Goal: Use online tool/utility: Utilize a website feature to perform a specific function

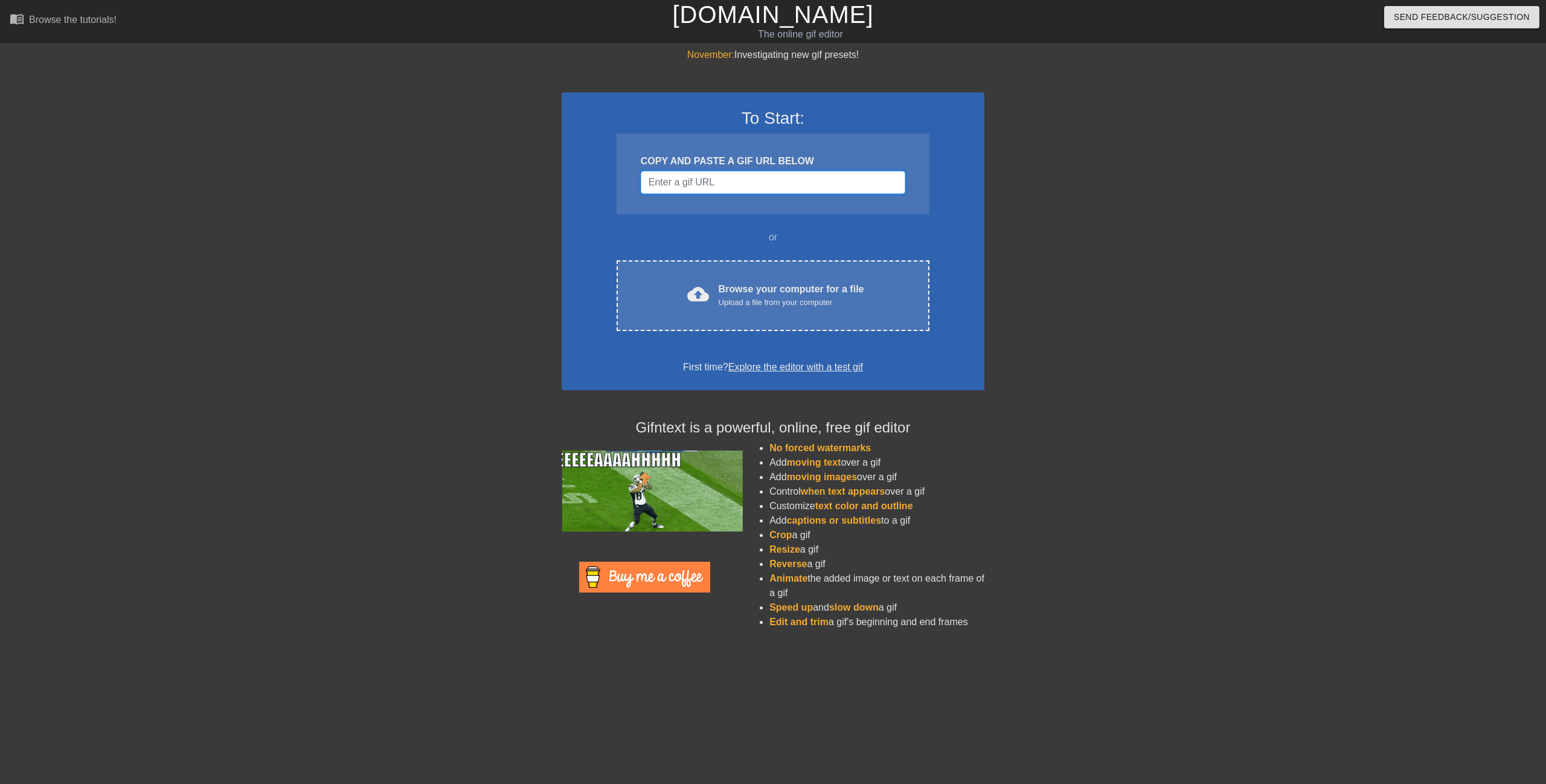
click at [718, 176] on input "Username" at bounding box center [773, 182] width 265 height 23
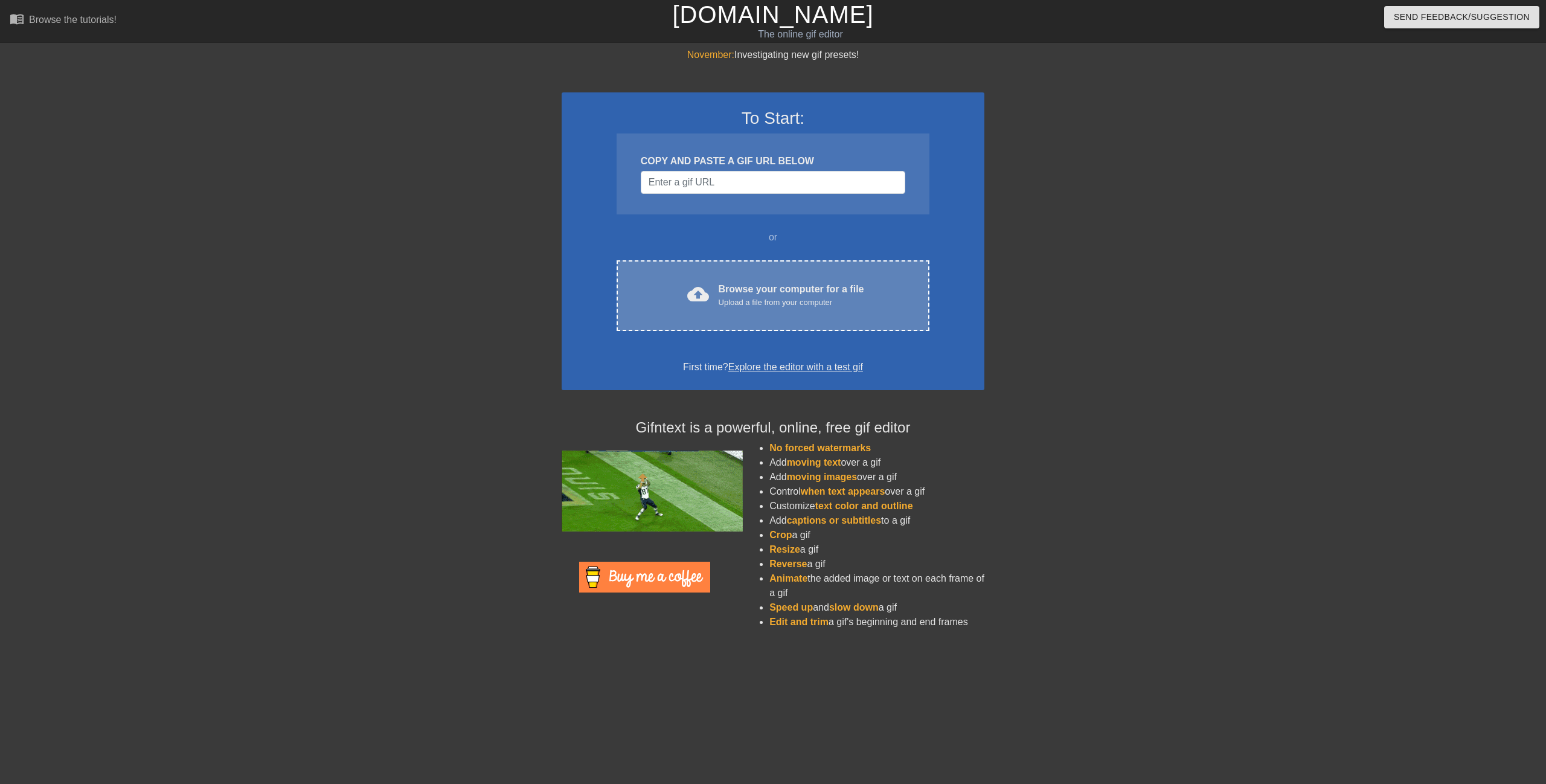
click at [756, 285] on div "Browse your computer for a file Upload a file from your computer" at bounding box center [792, 295] width 146 height 26
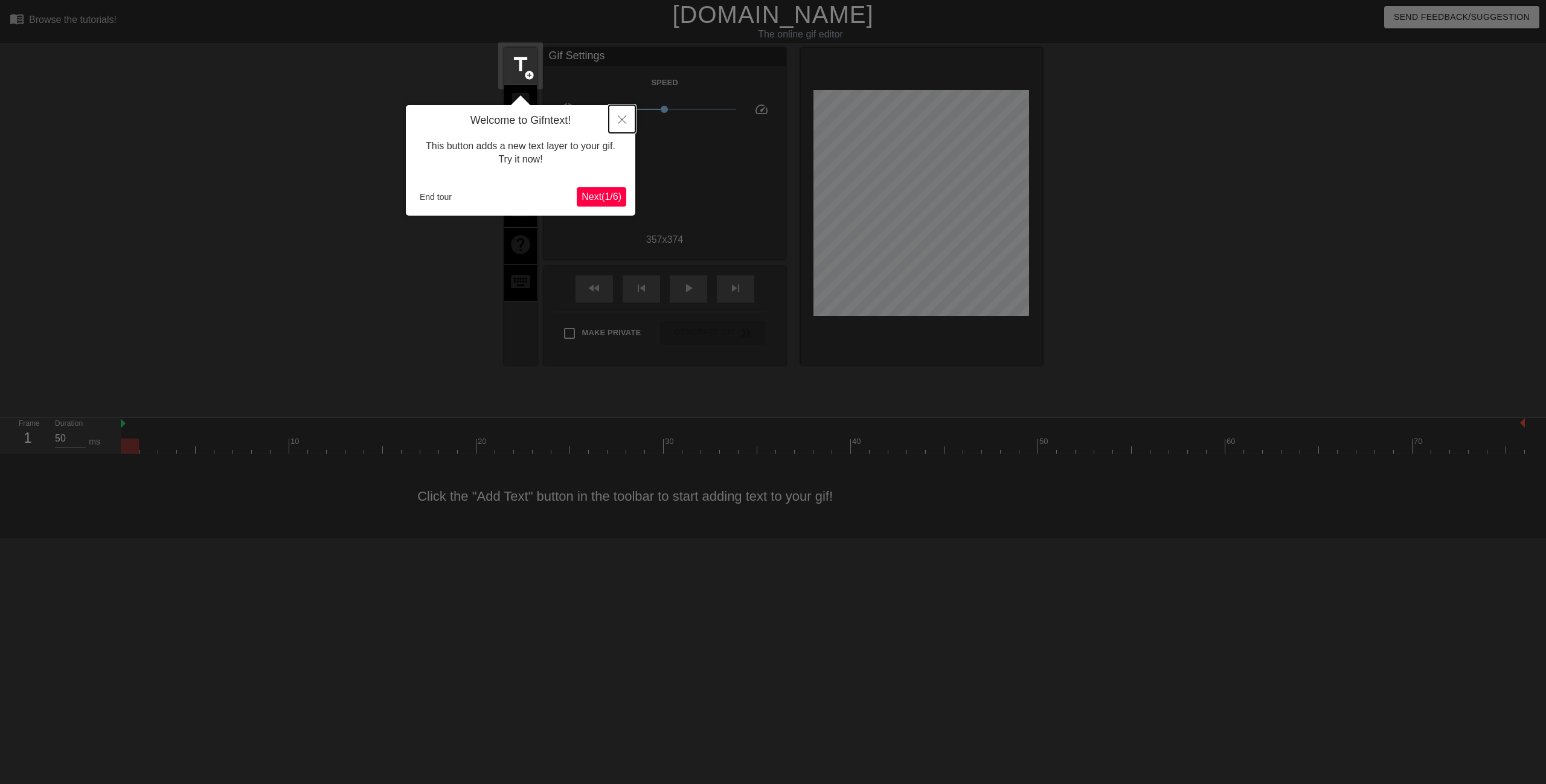
click at [621, 124] on icon "Close" at bounding box center [621, 119] width 8 height 8
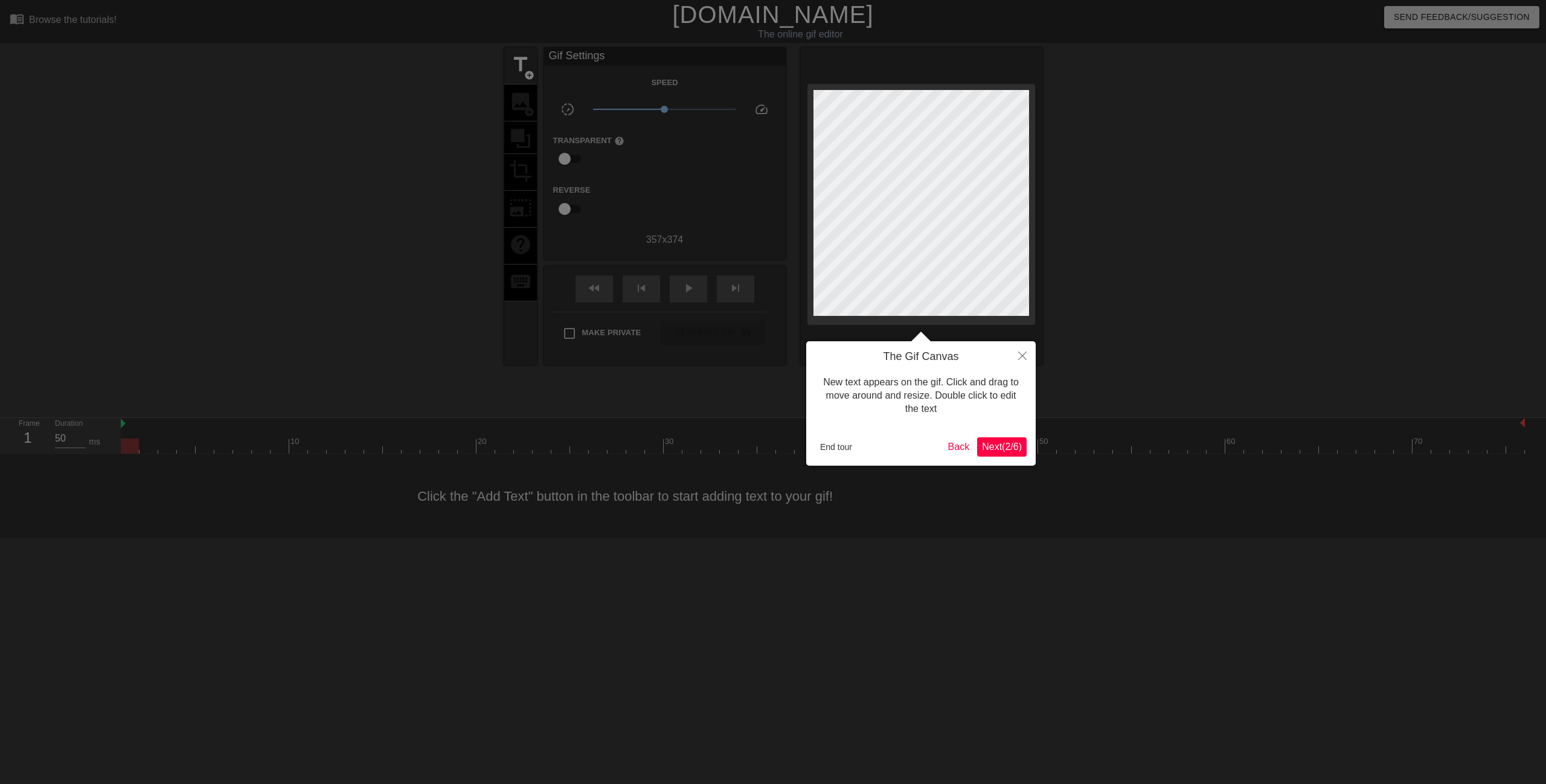
click at [1028, 374] on div "The Gif Canvas New text appears on the gif. Click and drag to move around and r…" at bounding box center [921, 403] width 229 height 125
click at [1026, 366] on button "Close" at bounding box center [1022, 355] width 26 height 28
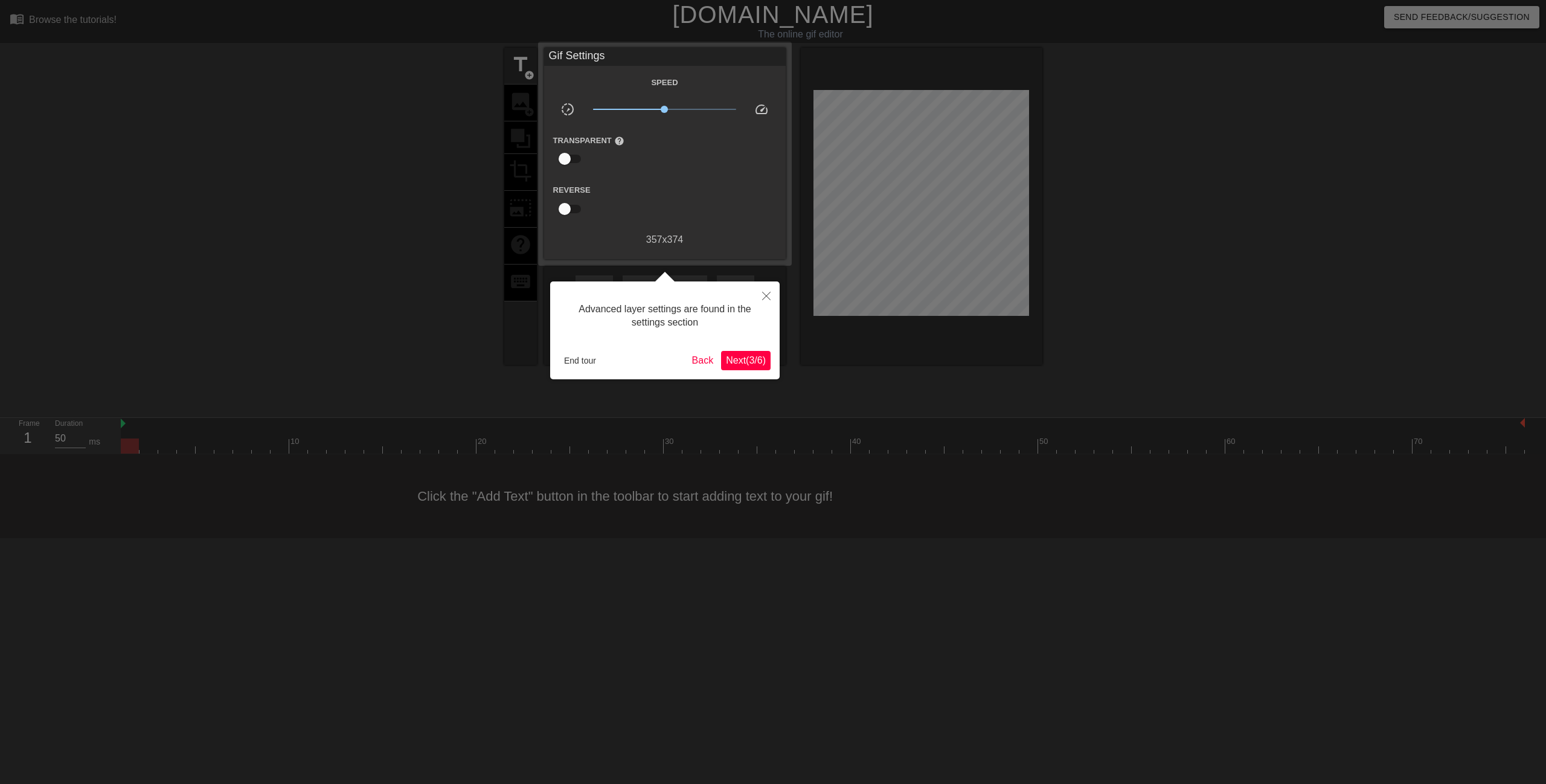
click at [1026, 366] on div at bounding box center [773, 392] width 1546 height 784
click at [761, 290] on button "Close" at bounding box center [766, 295] width 26 height 28
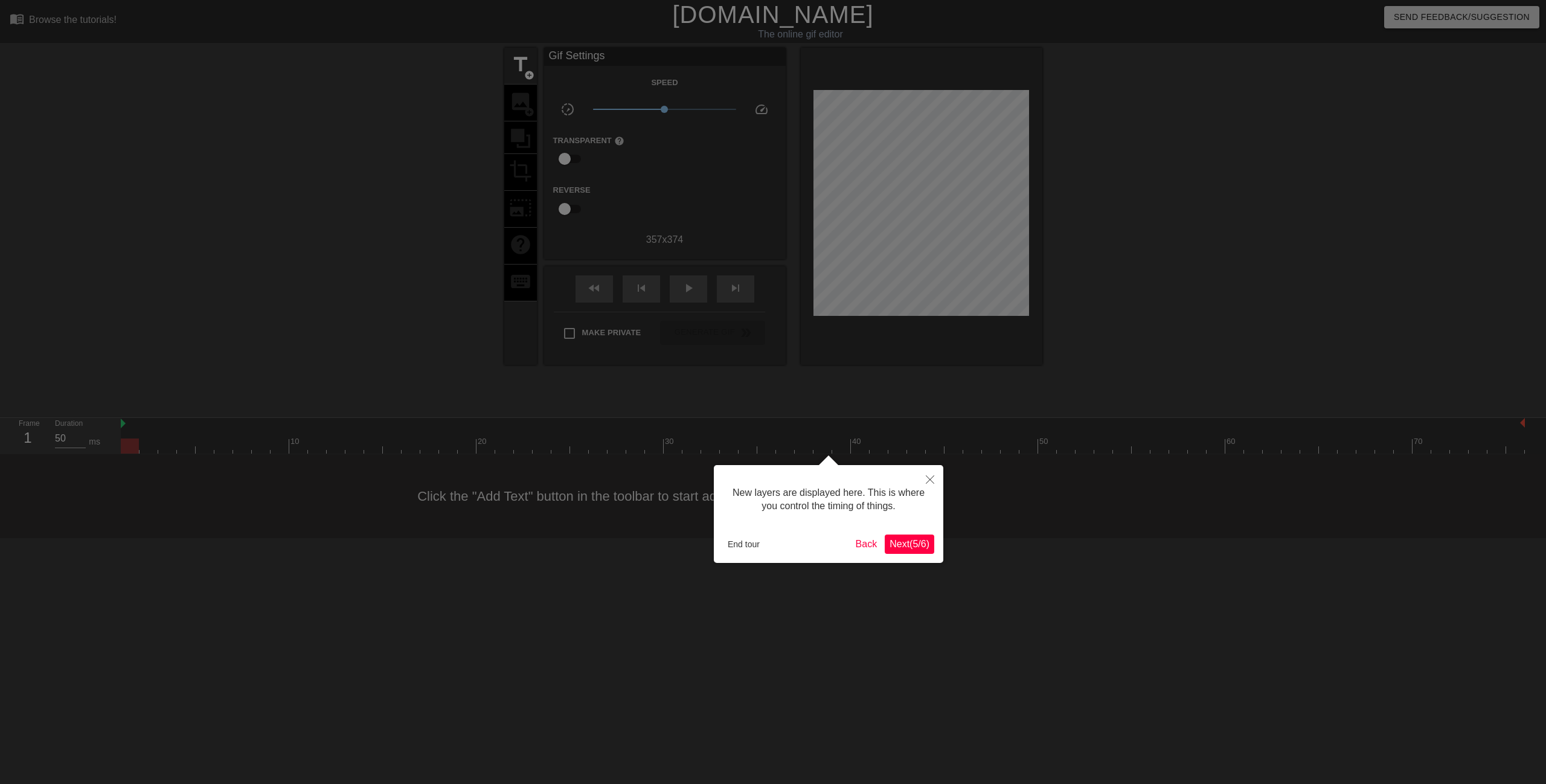
scroll to position [10, 0]
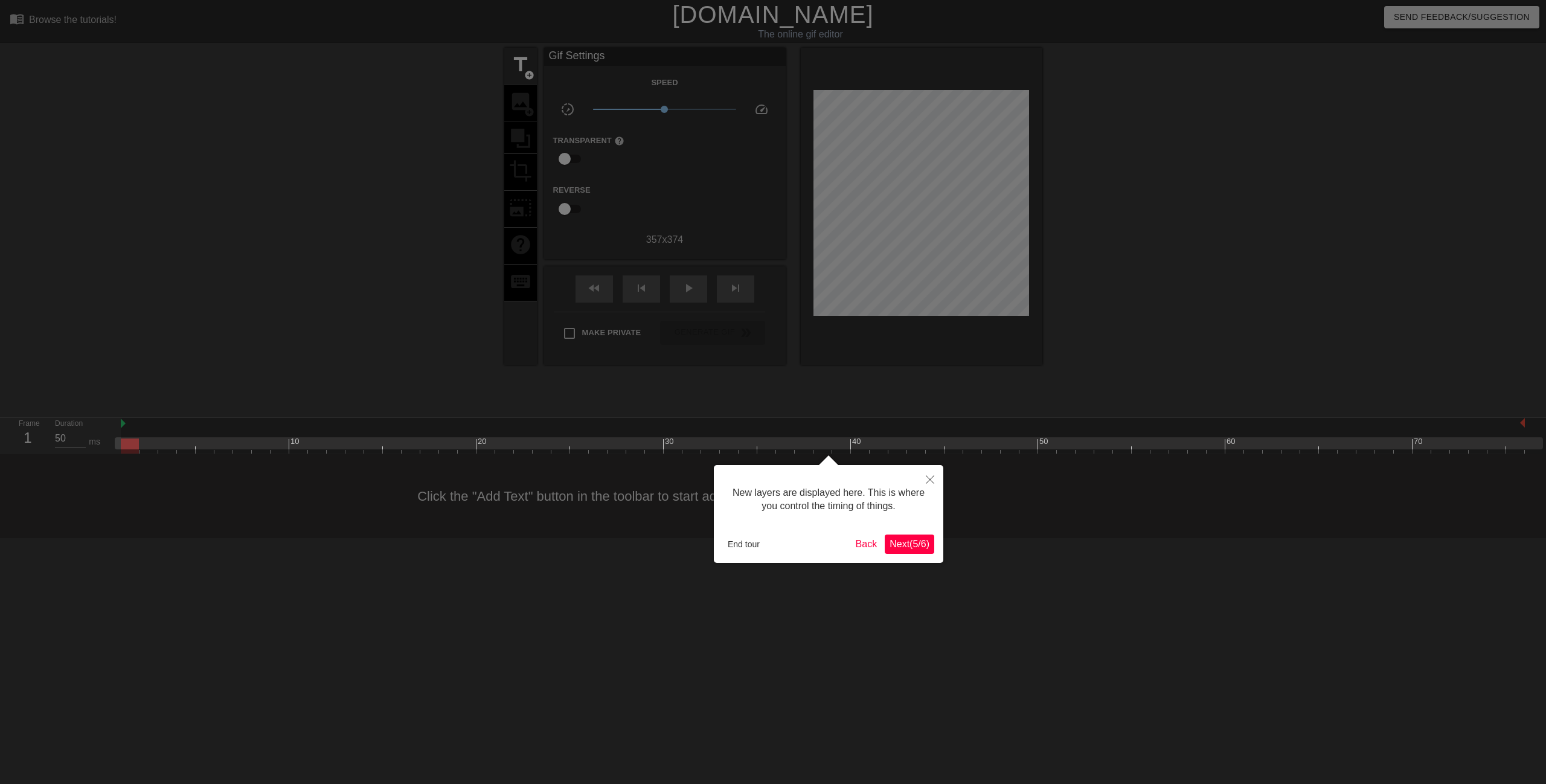
click at [914, 538] on span "Next ( 5 / 6 )" at bounding box center [910, 543] width 40 height 10
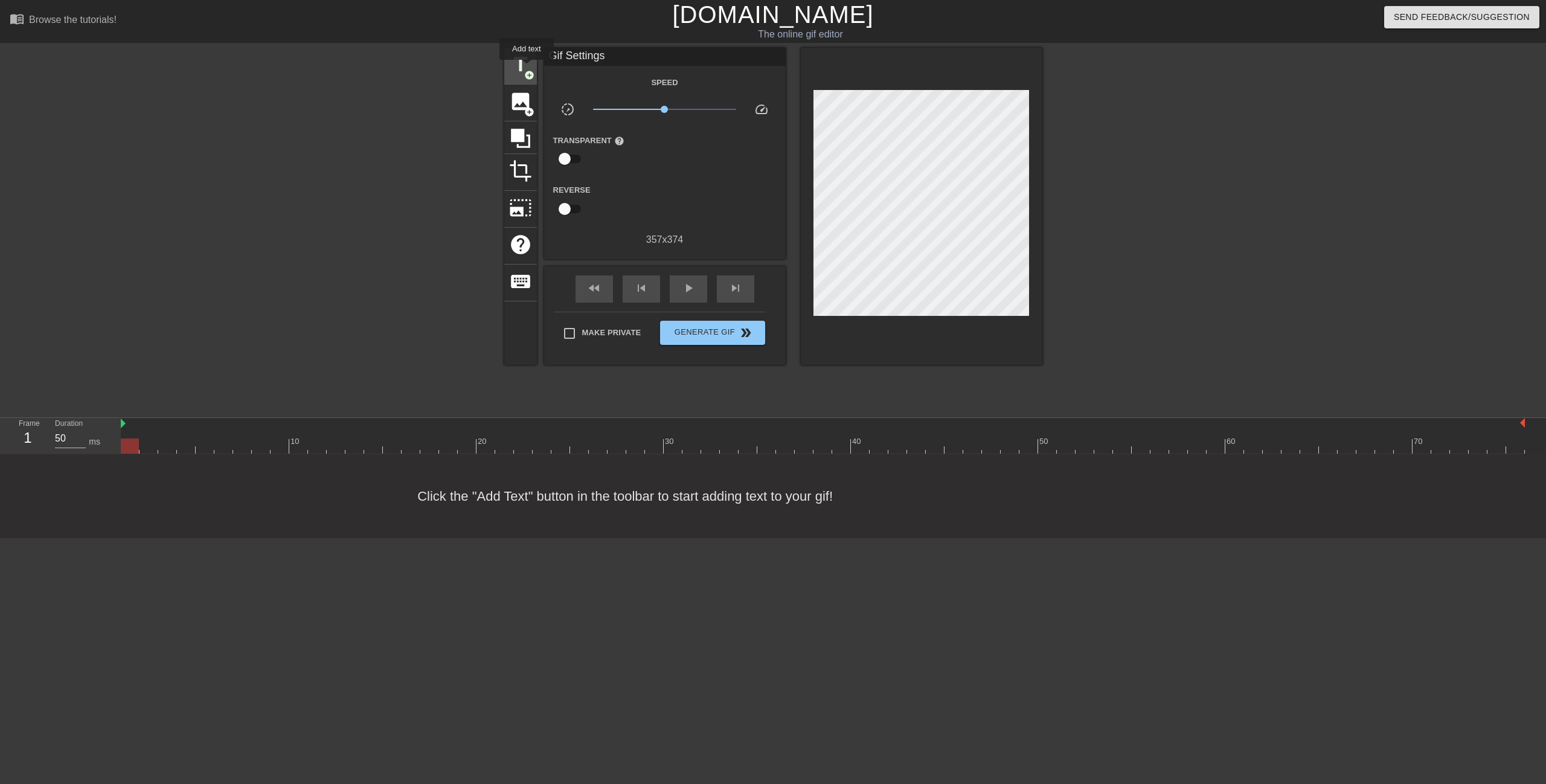
click at [527, 68] on span "title" at bounding box center [520, 64] width 23 height 23
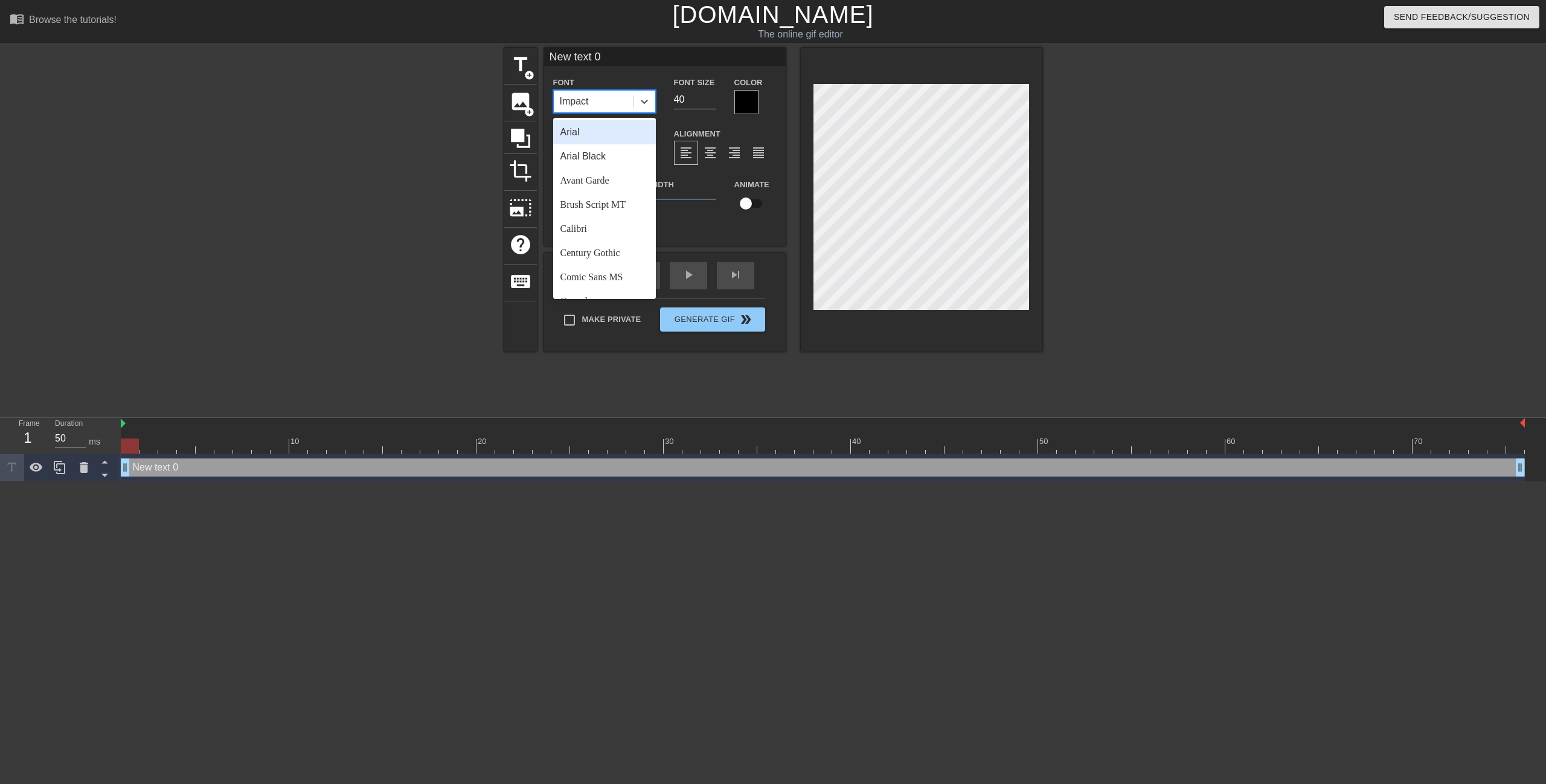
click at [601, 102] on div "Impact" at bounding box center [593, 102] width 79 height 22
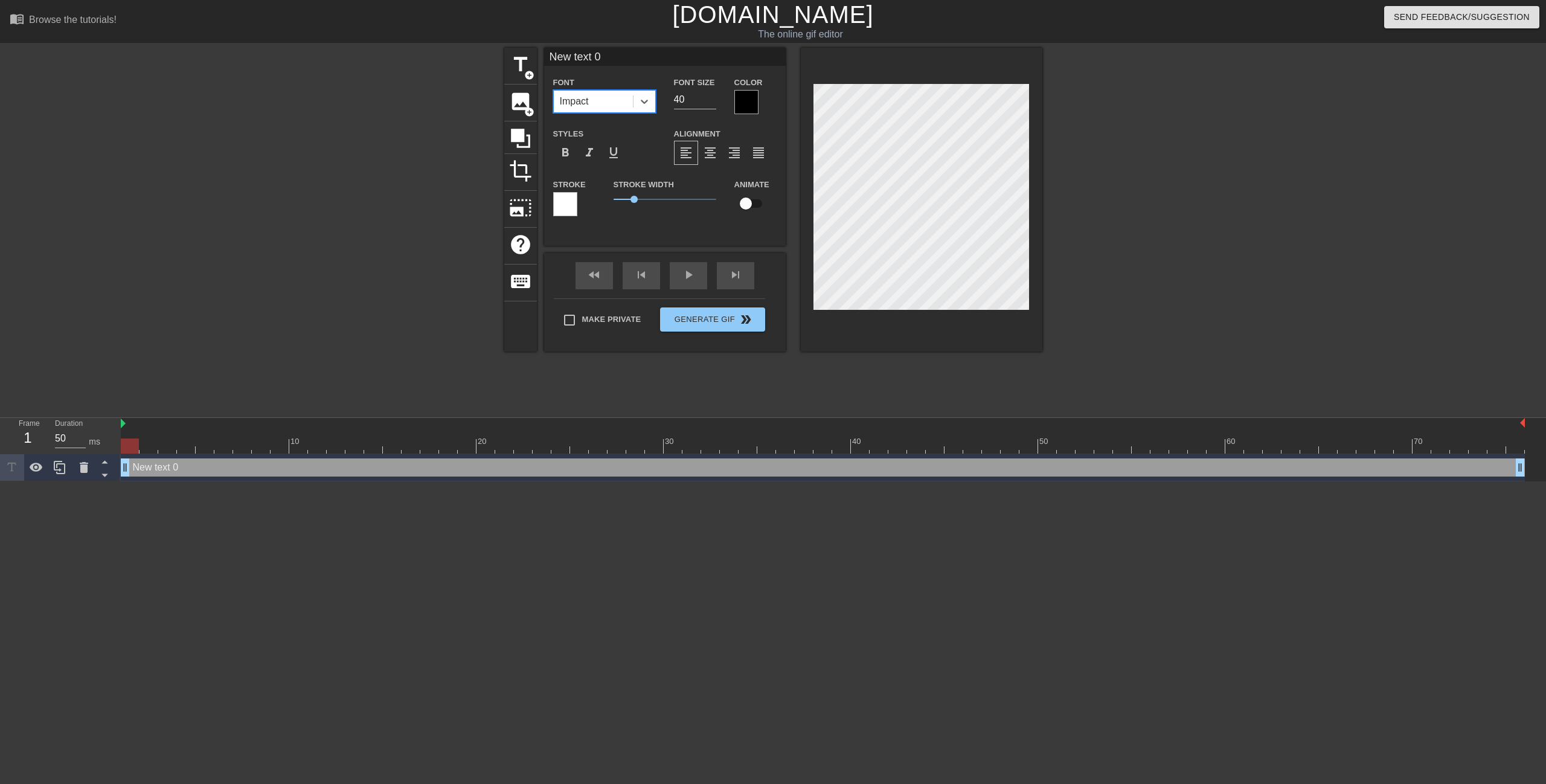
click at [617, 98] on div "Impact" at bounding box center [593, 102] width 79 height 22
drag, startPoint x: 637, startPoint y: 200, endPoint x: 646, endPoint y: 205, distance: 10.3
click at [646, 205] on span "1.6" at bounding box center [664, 199] width 103 height 15
type input "D"
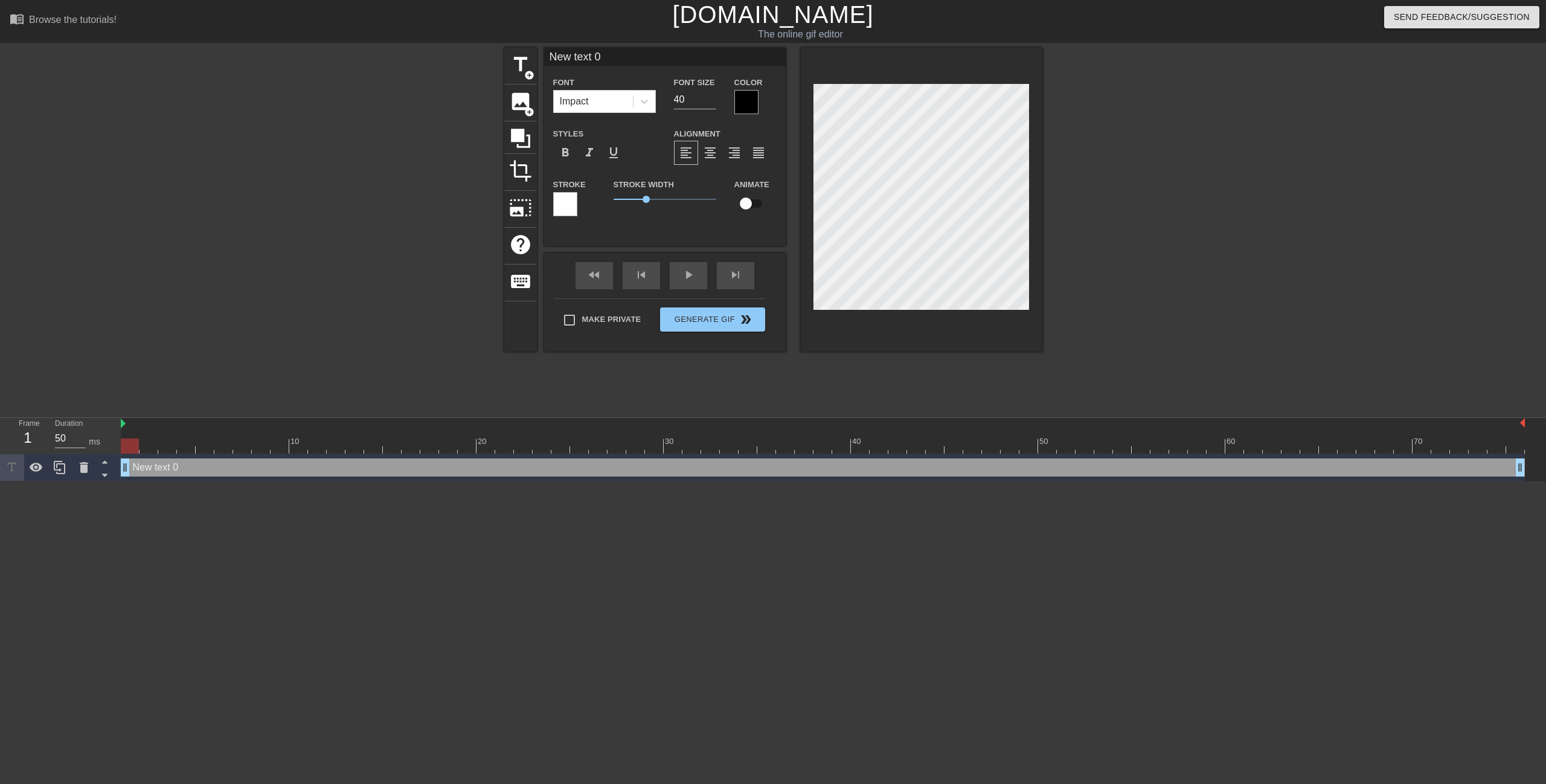
type textarea "D"
type input "DI"
type textarea "DI"
type input "DIE"
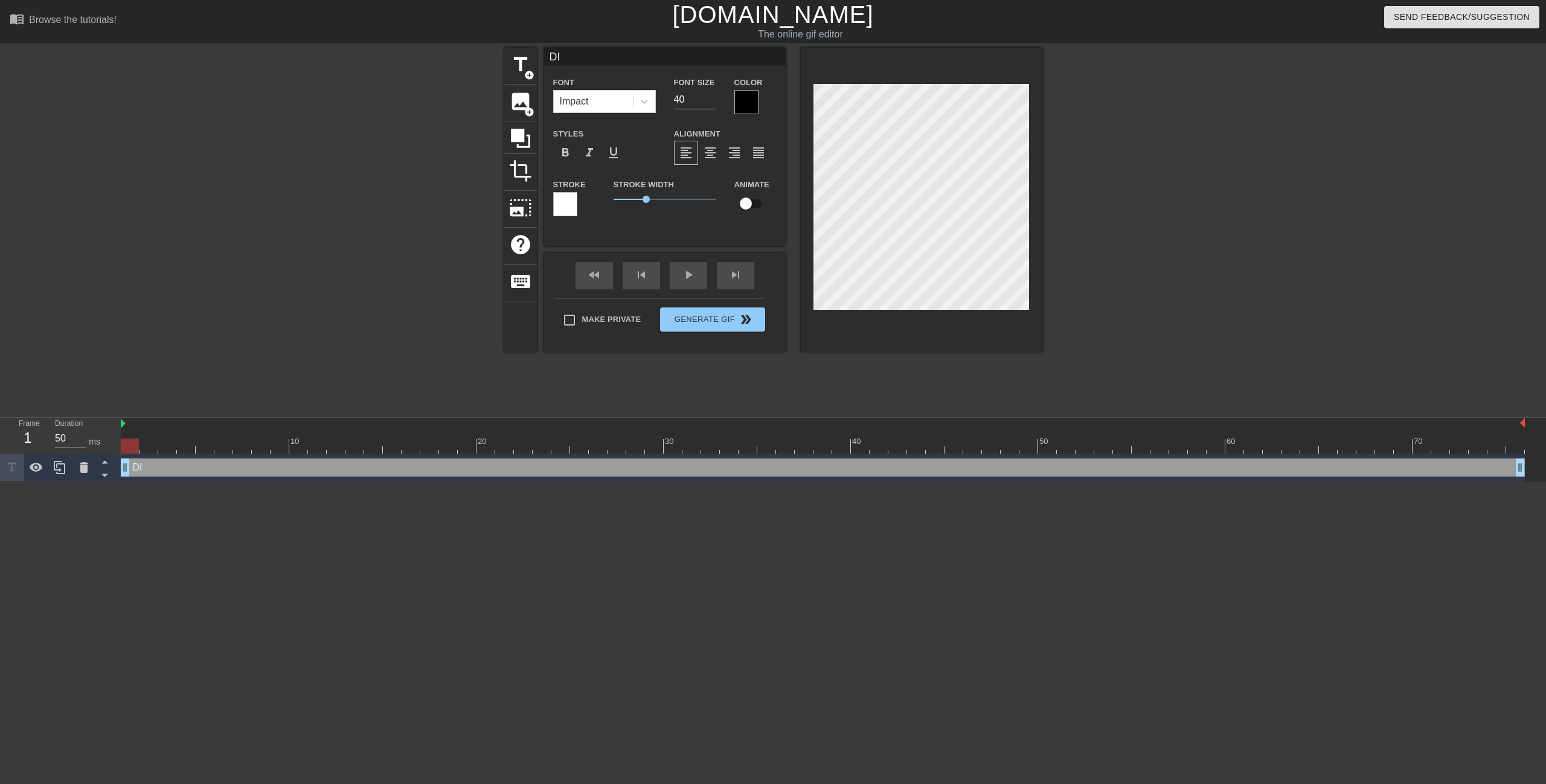
type textarea "DIE"
type input "DIE"
type textarea "DIE"
type input "DIE U"
type textarea "DIE U"
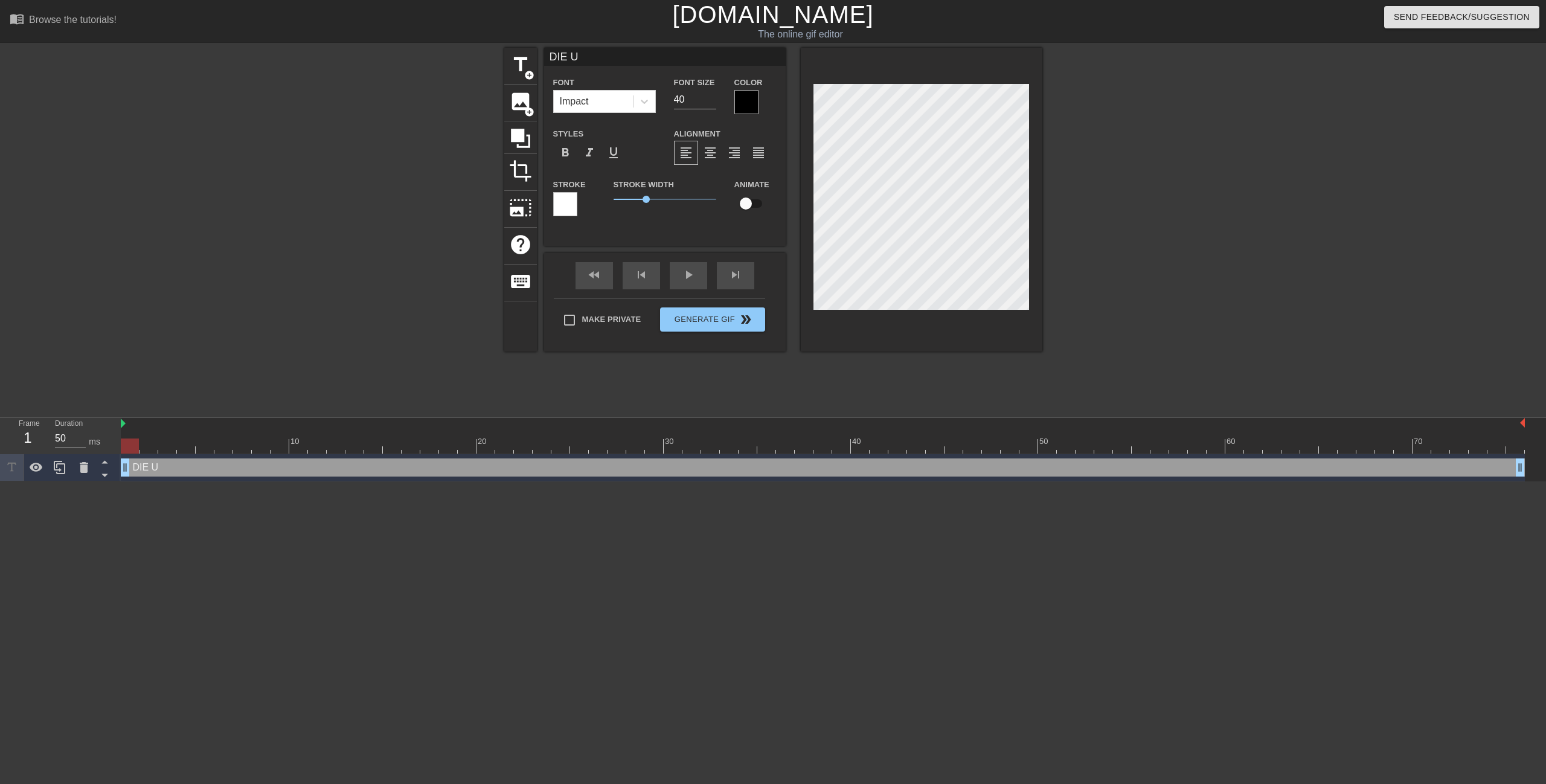
type input "DIE U"
type textarea "DIE U"
type input "DIE U F"
type textarea "DIE U F"
type input "DIE U FU"
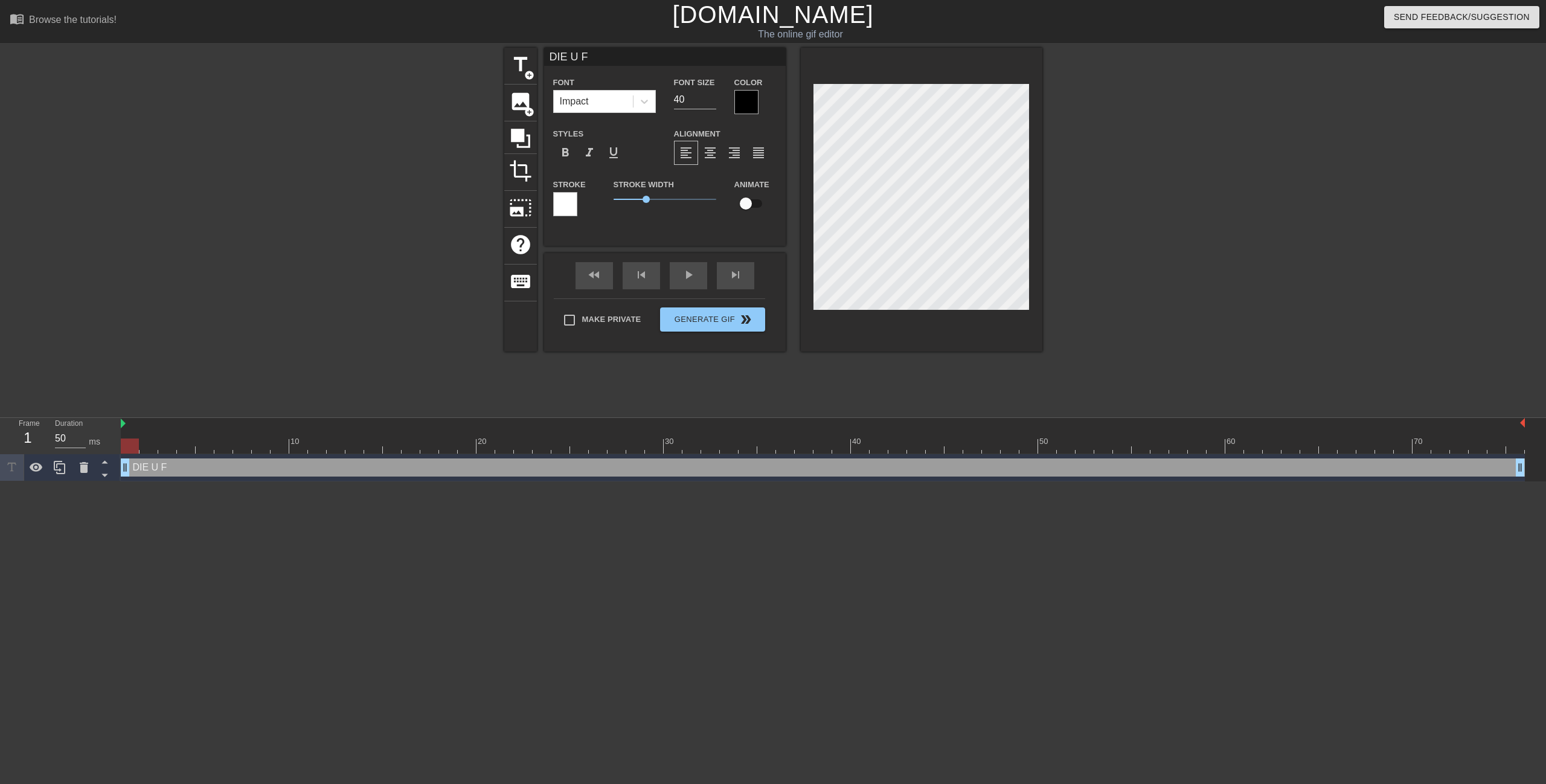
type textarea "DIE U FU"
type input "DIE U F"
type textarea "DIE U F"
type input "DIE U"
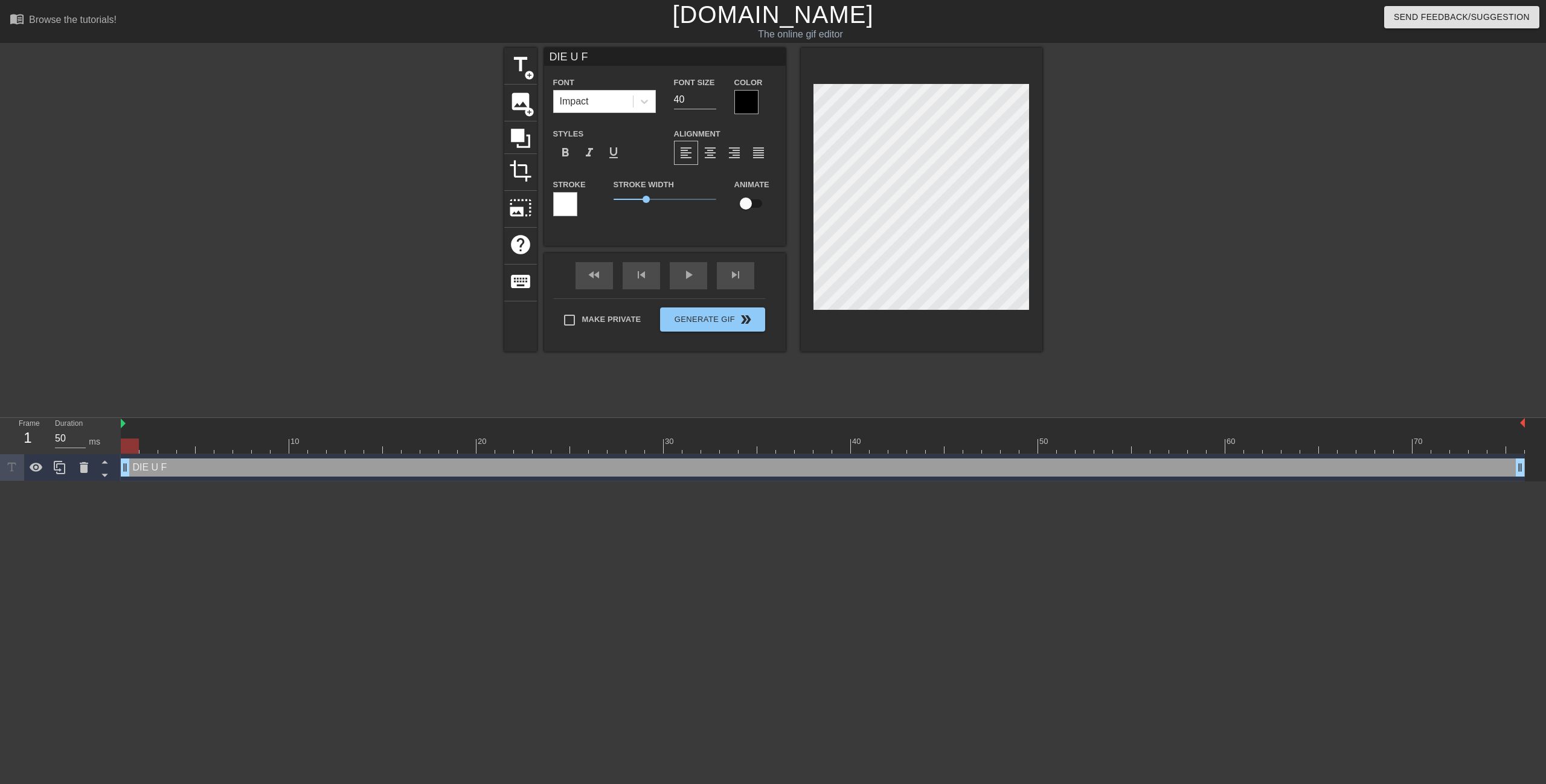
type textarea "DIE U"
type input "DIE U"
type textarea "DIE U"
type input "DIE"
type textarea "DIE"
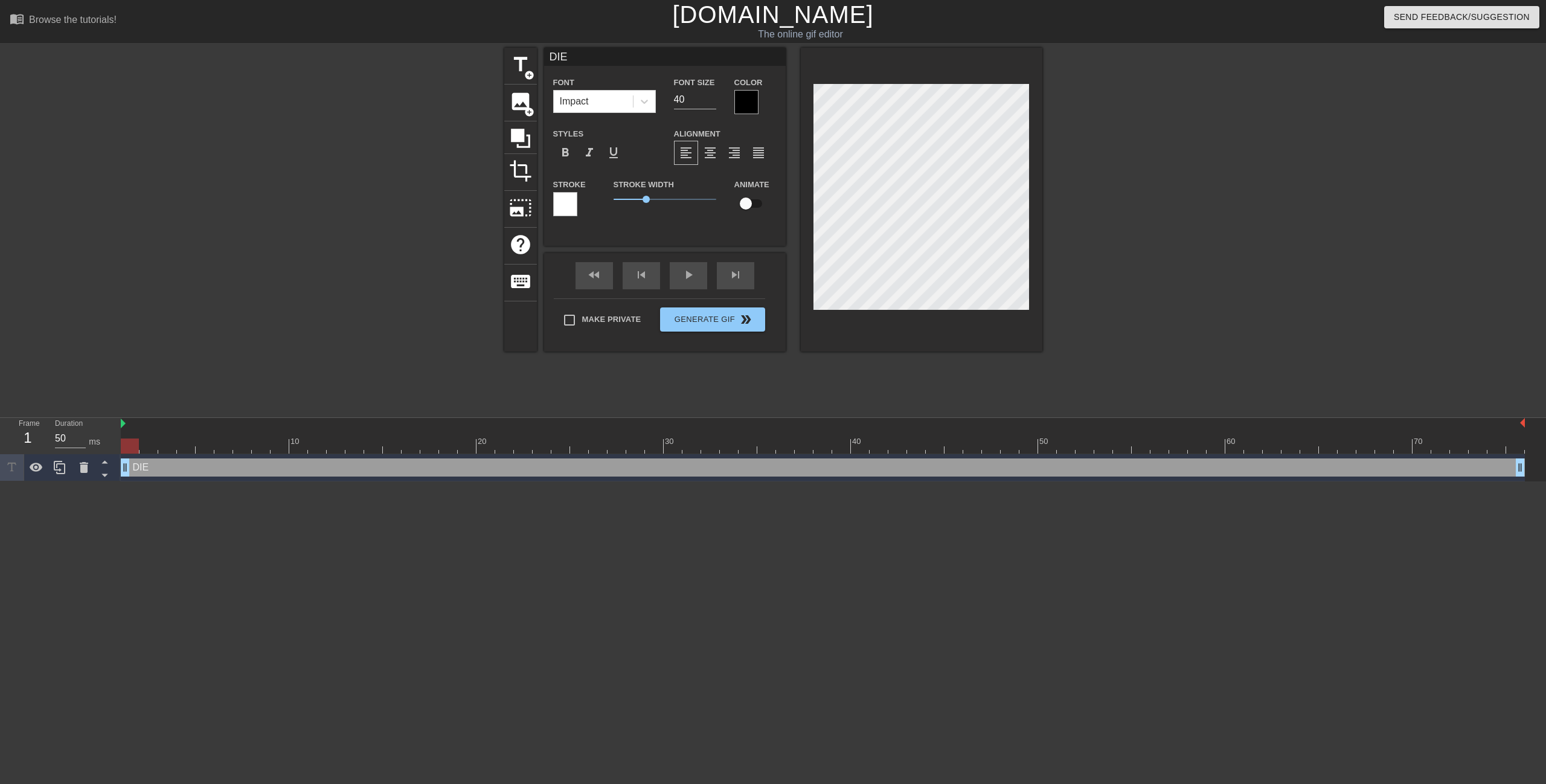
type input "DIE Y"
type textarea "DIE Y"
type input "DIE YO"
type textarea "DIE YO"
type input "DIE YOU"
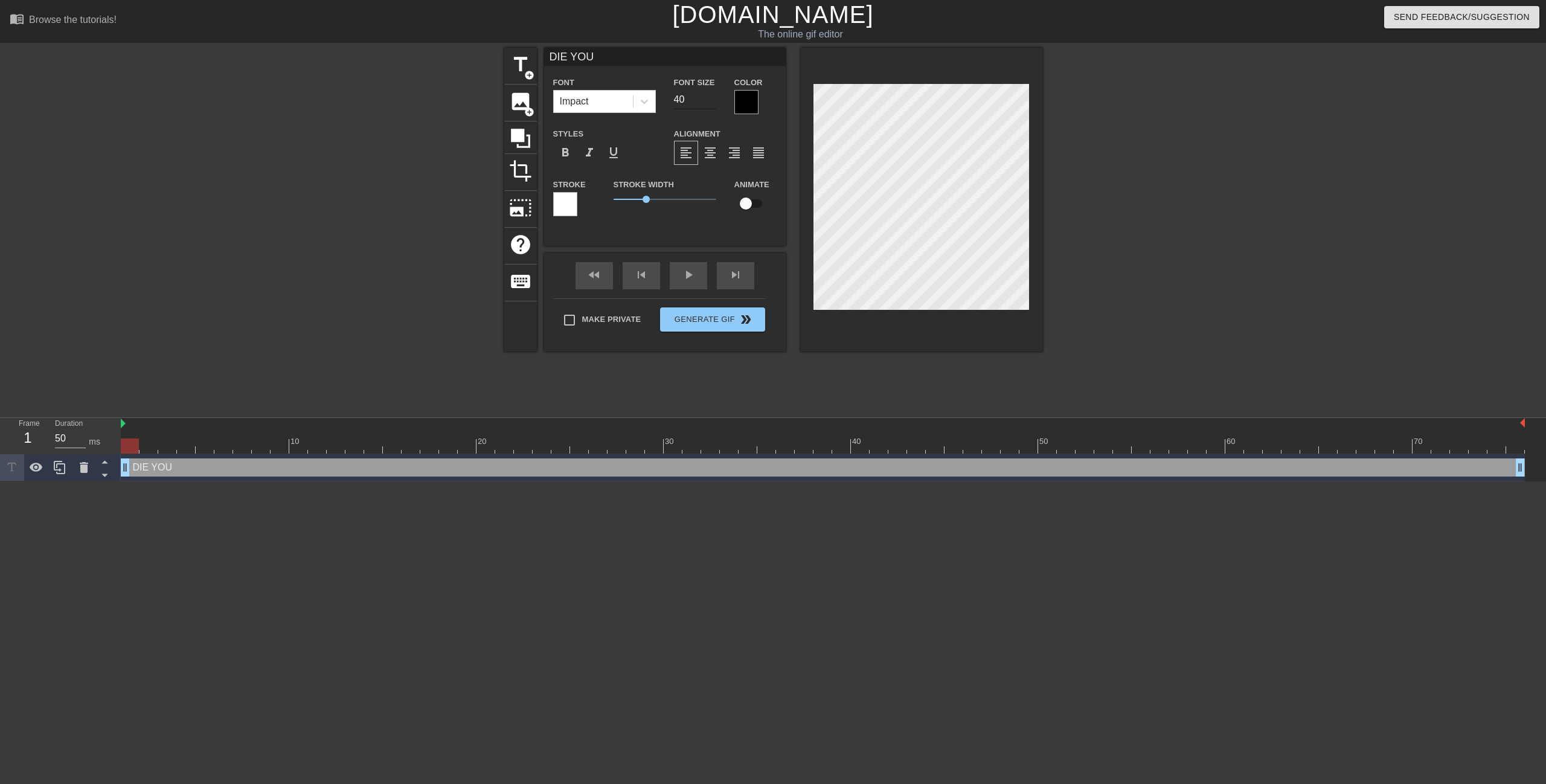
type textarea "DIE YOU"
click at [709, 95] on input "41" at bounding box center [695, 99] width 42 height 19
click at [712, 98] on input "42" at bounding box center [695, 99] width 42 height 19
click at [708, 98] on input "43" at bounding box center [695, 99] width 42 height 19
click at [708, 98] on input "44" at bounding box center [695, 99] width 42 height 19
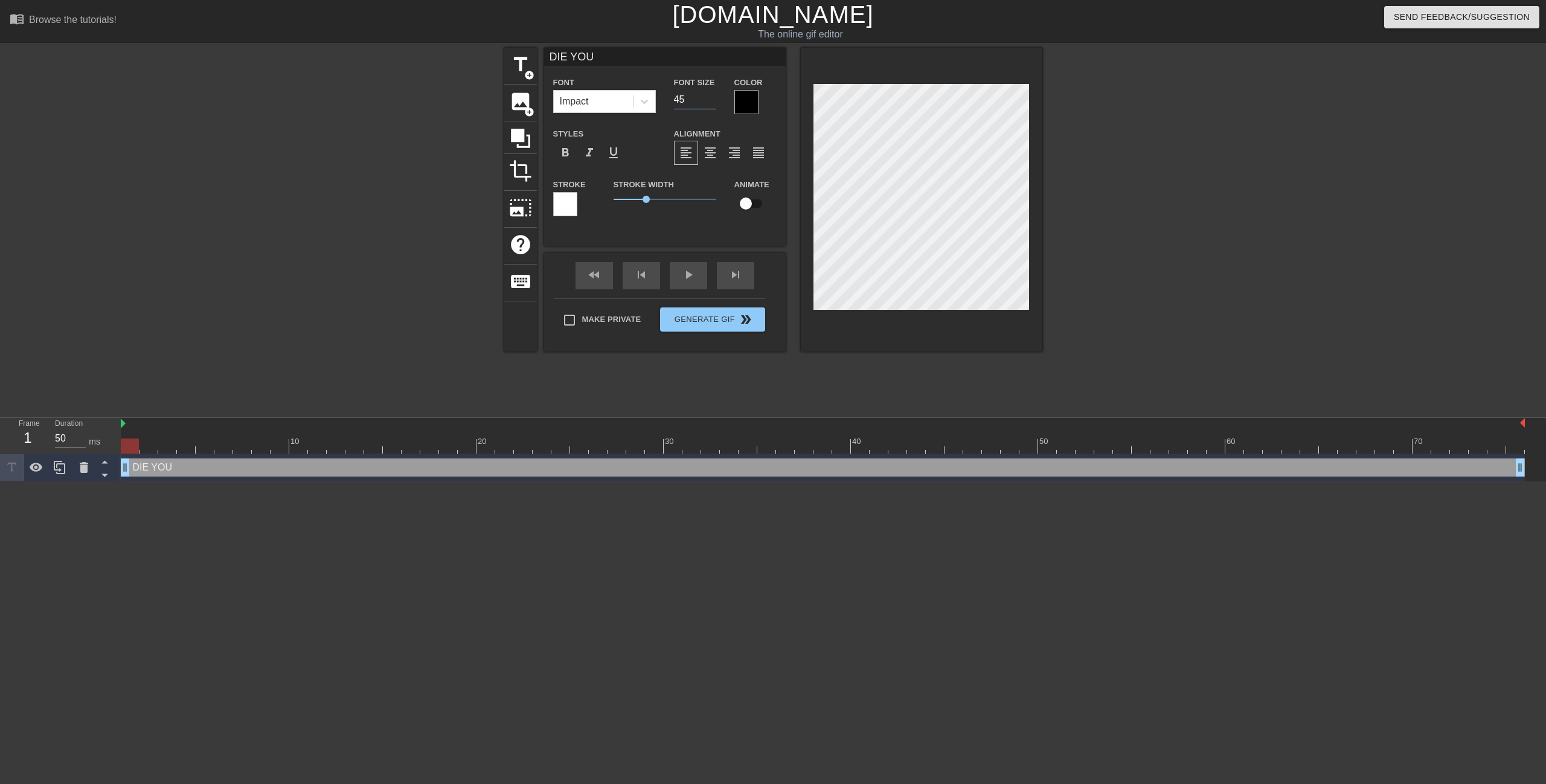
click at [708, 98] on input "45" at bounding box center [695, 99] width 42 height 19
click at [708, 98] on input "46" at bounding box center [695, 99] width 42 height 19
click at [708, 98] on input "47" at bounding box center [695, 99] width 42 height 19
click at [708, 98] on input "48" at bounding box center [695, 99] width 42 height 19
click at [708, 98] on input "49" at bounding box center [695, 99] width 42 height 19
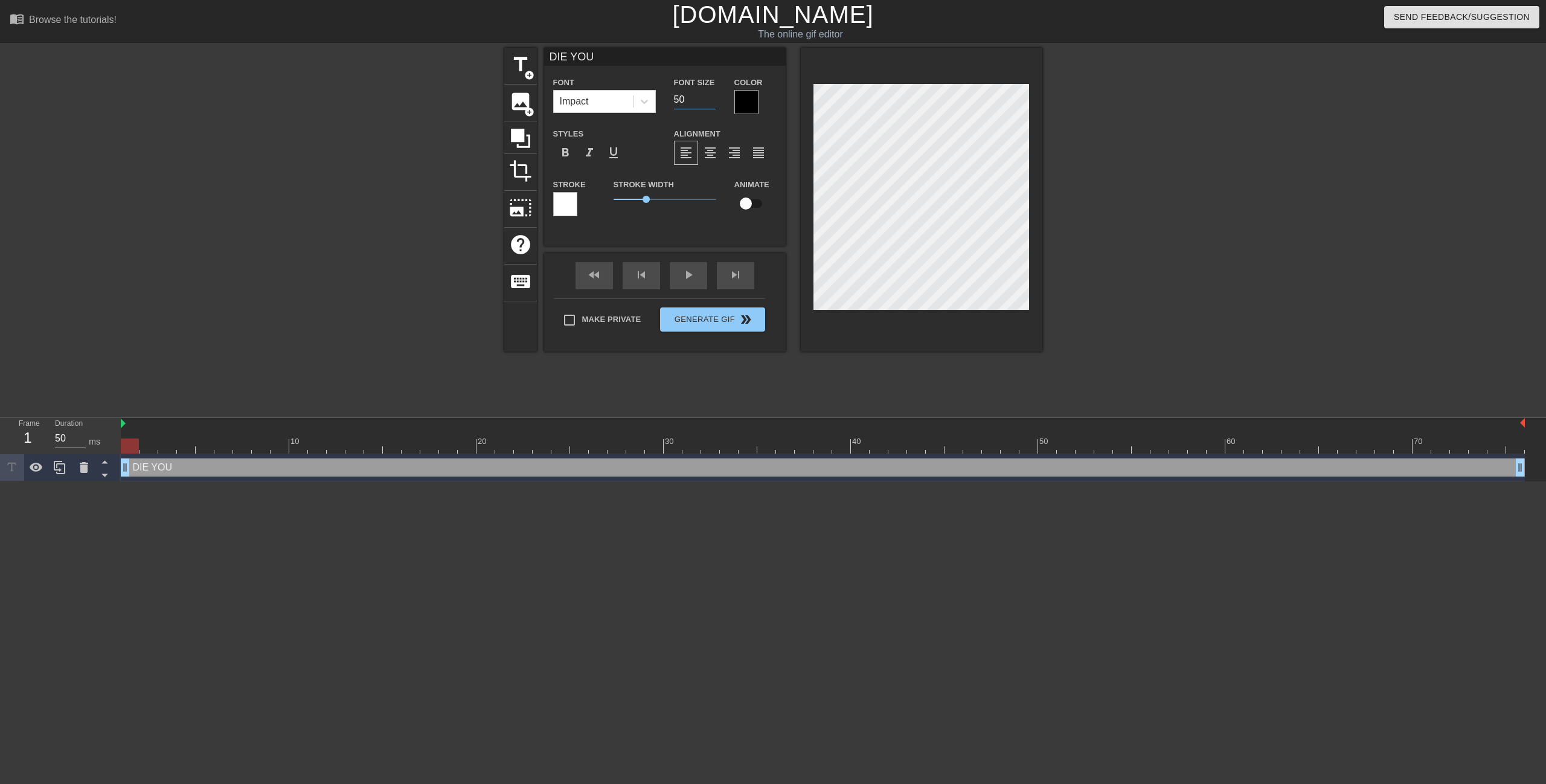
click at [708, 98] on input "50" at bounding box center [695, 99] width 42 height 19
click at [708, 98] on input "51" at bounding box center [695, 99] width 42 height 19
click at [708, 98] on input "52" at bounding box center [695, 99] width 42 height 19
click at [708, 98] on input "53" at bounding box center [695, 99] width 42 height 19
click at [708, 98] on input "54" at bounding box center [695, 99] width 42 height 19
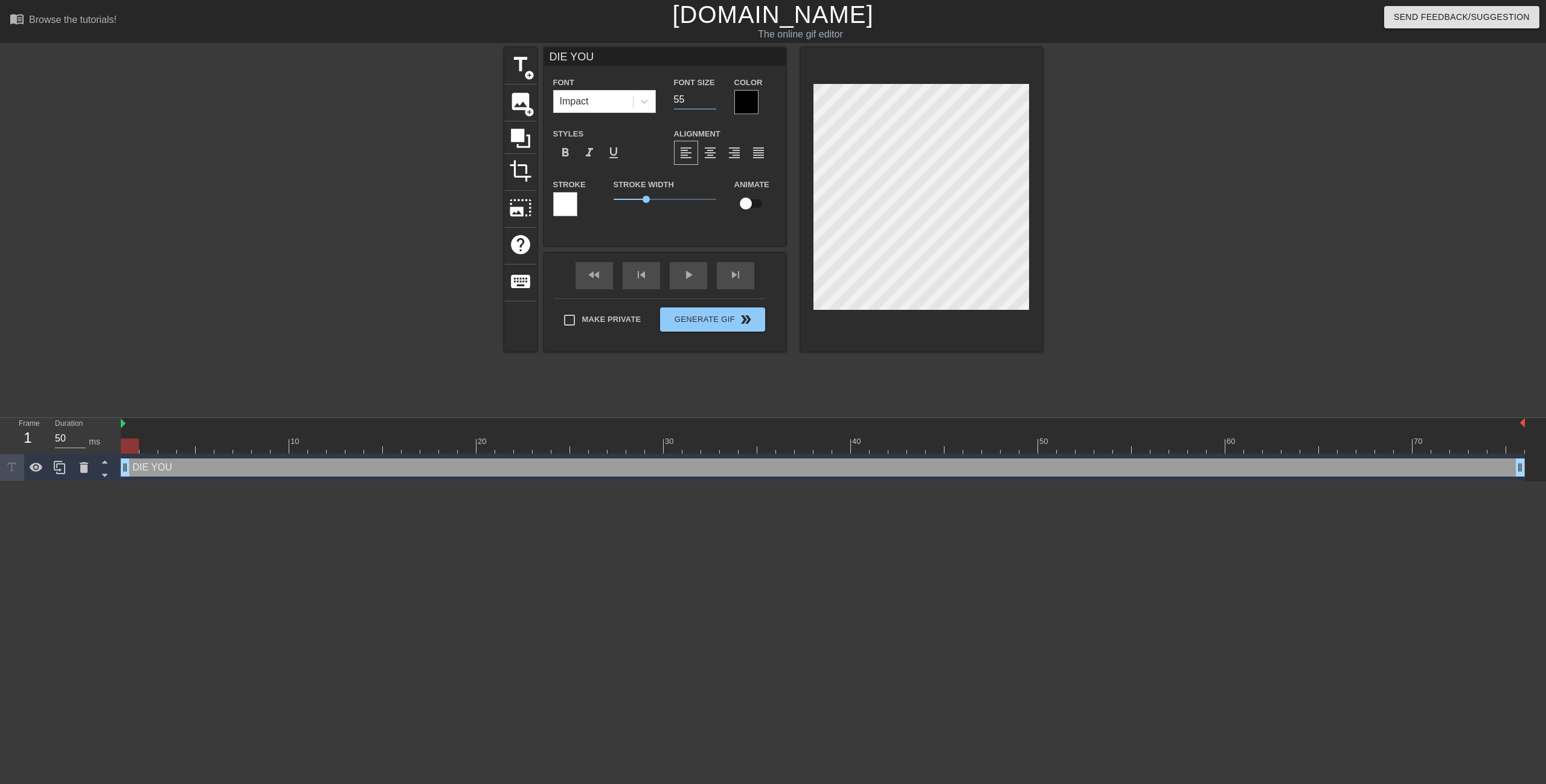
click at [708, 98] on input "55" at bounding box center [695, 99] width 42 height 19
click at [708, 98] on input "56" at bounding box center [695, 99] width 42 height 19
click at [708, 98] on input "57" at bounding box center [695, 99] width 42 height 19
click at [708, 98] on input "58" at bounding box center [695, 99] width 42 height 19
click at [708, 98] on input "59" at bounding box center [695, 99] width 42 height 19
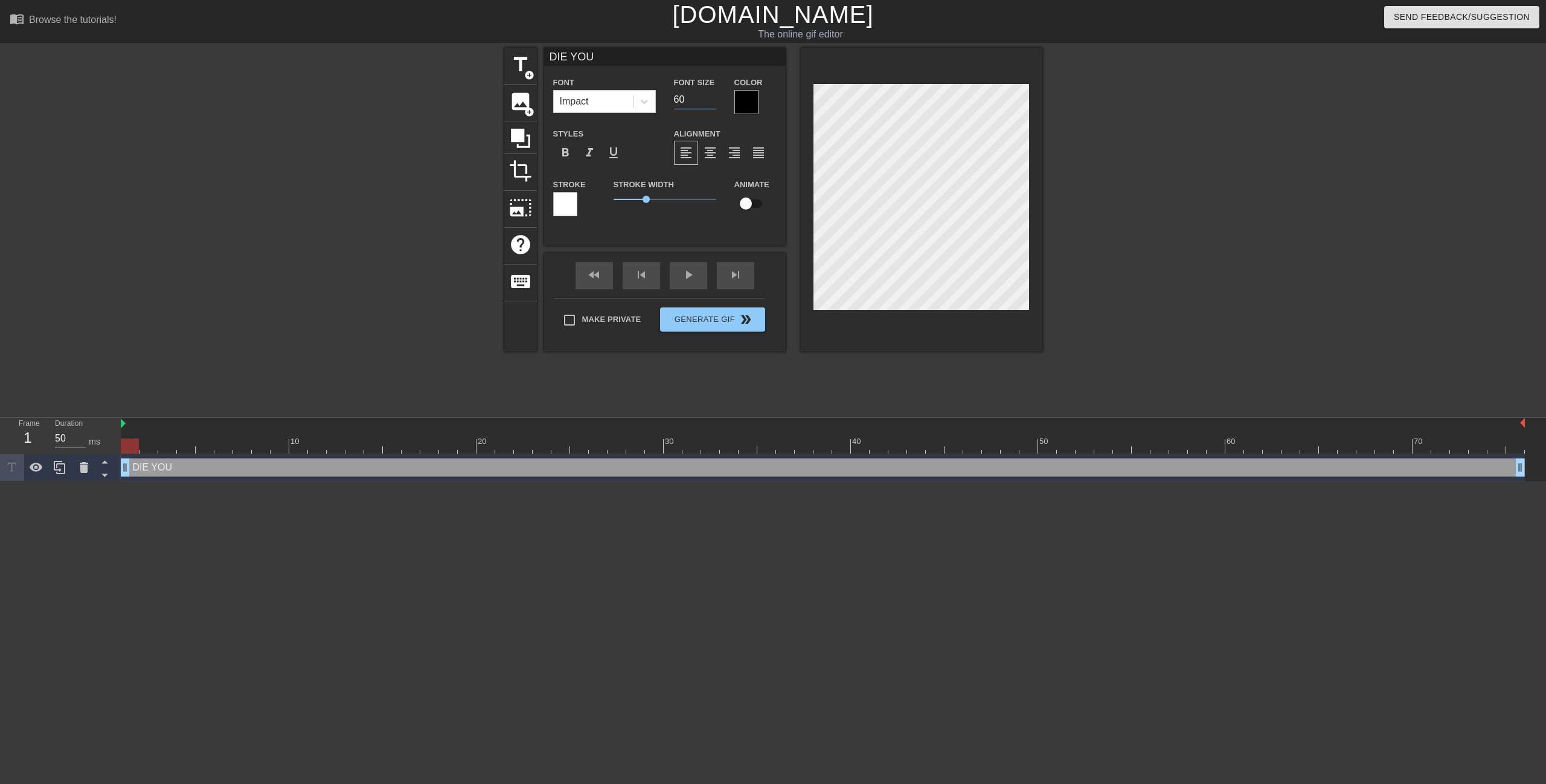
click at [708, 98] on input "60" at bounding box center [695, 99] width 42 height 19
click at [708, 98] on input "61" at bounding box center [695, 99] width 42 height 19
click at [708, 98] on input "62" at bounding box center [695, 99] width 42 height 19
click at [708, 98] on input "63" at bounding box center [695, 99] width 42 height 19
click at [708, 98] on input "64" at bounding box center [695, 99] width 42 height 19
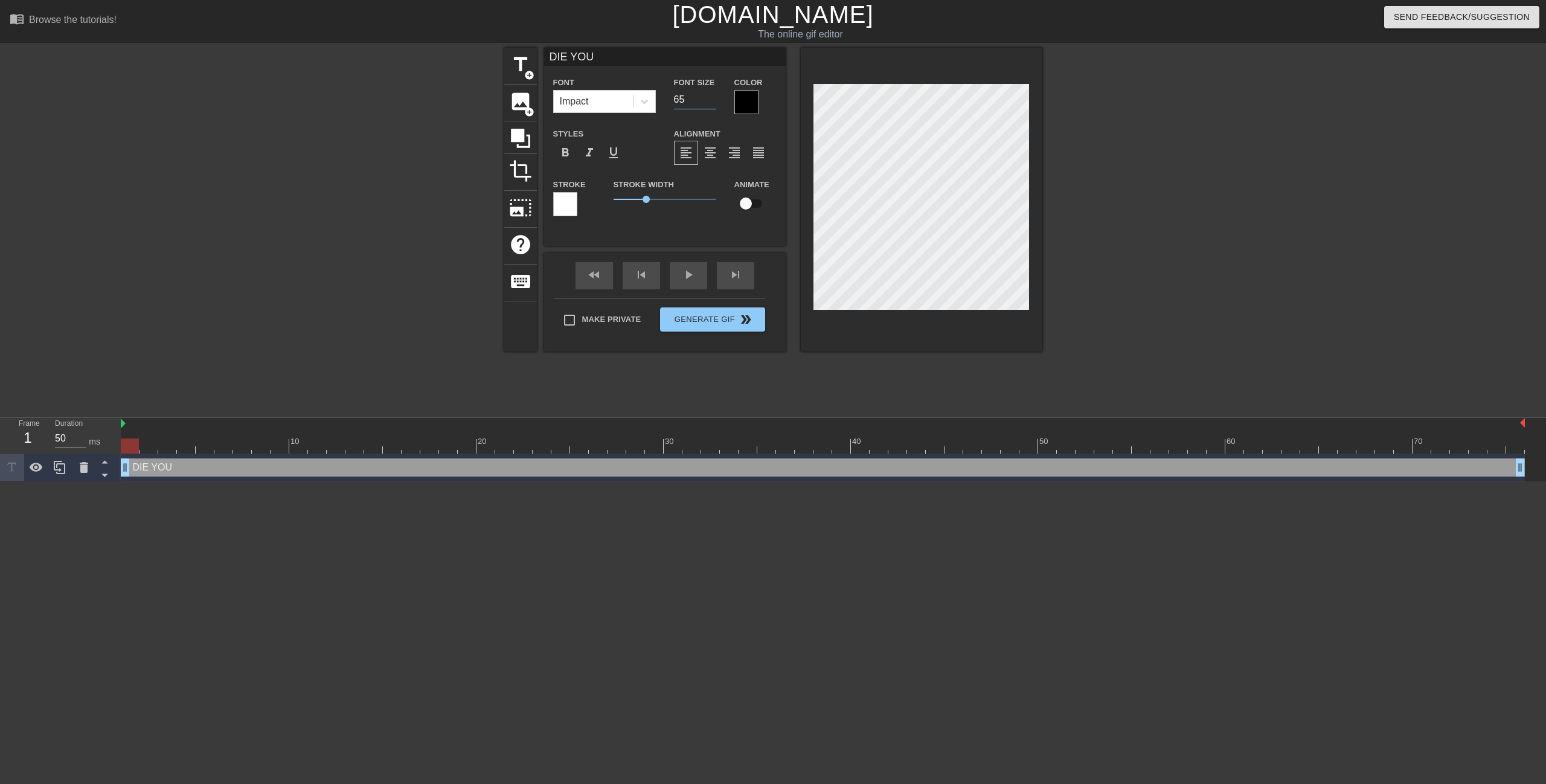
click at [708, 98] on input "65" at bounding box center [695, 99] width 42 height 19
click at [708, 98] on input "66" at bounding box center [695, 99] width 42 height 19
type input "67"
click at [708, 98] on input "67" at bounding box center [695, 99] width 42 height 19
click at [571, 206] on div at bounding box center [565, 204] width 25 height 25
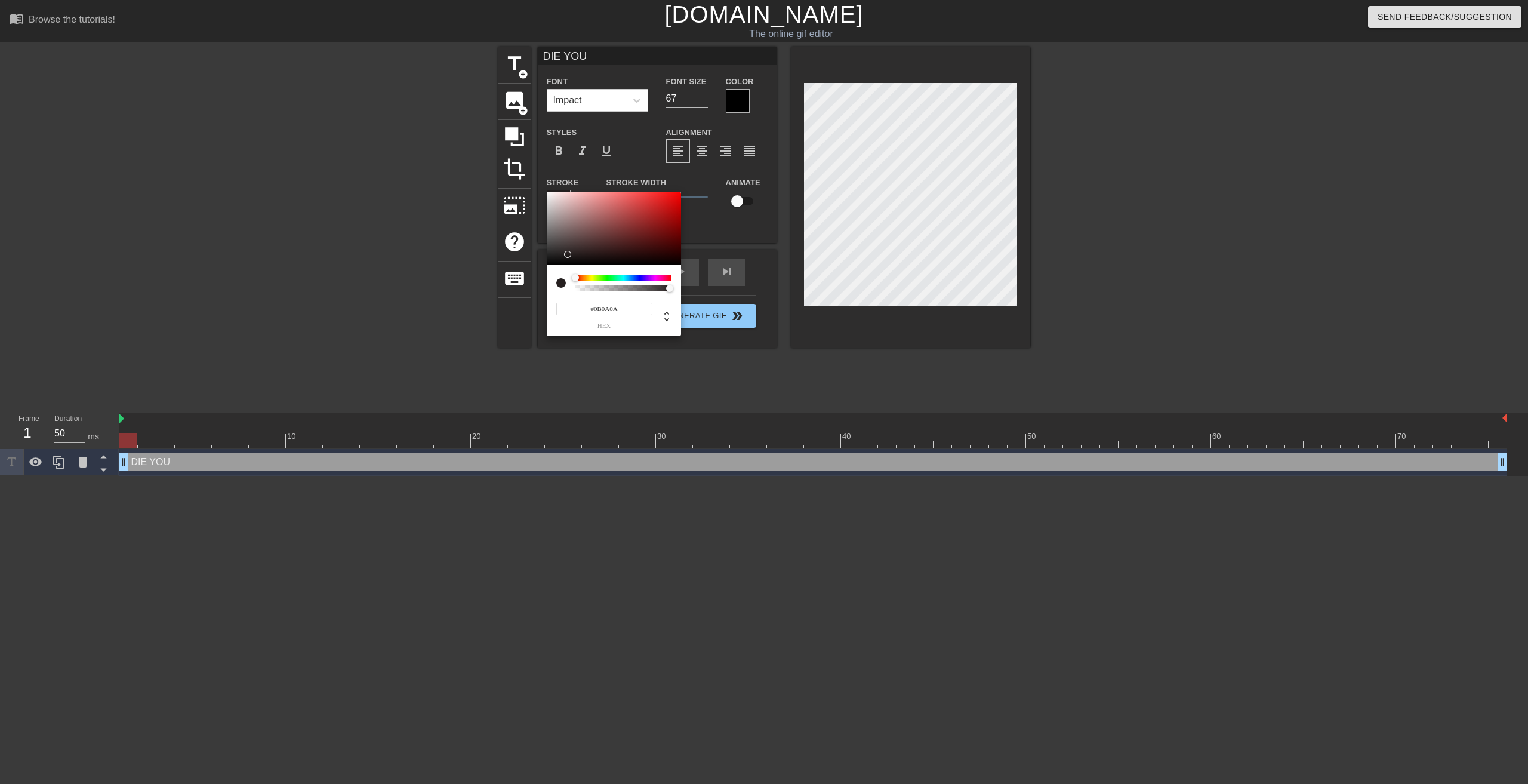
type input "#000000"
drag, startPoint x: 575, startPoint y: 252, endPoint x: 529, endPoint y: 293, distance: 61.6
click at [528, 293] on div "#000000 hex" at bounding box center [764, 392] width 1528 height 784
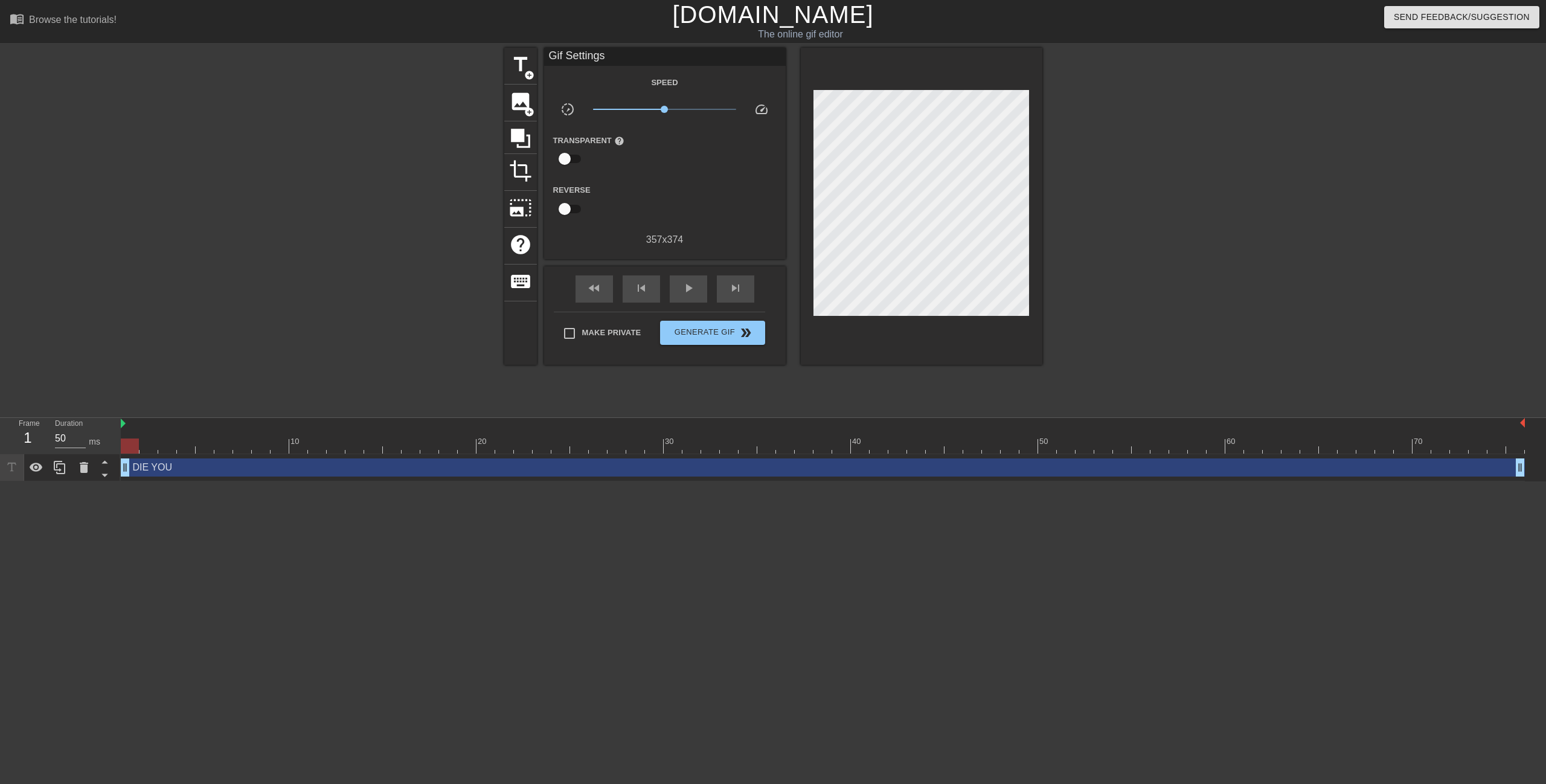
click at [667, 190] on div "Reverse" at bounding box center [665, 201] width 242 height 38
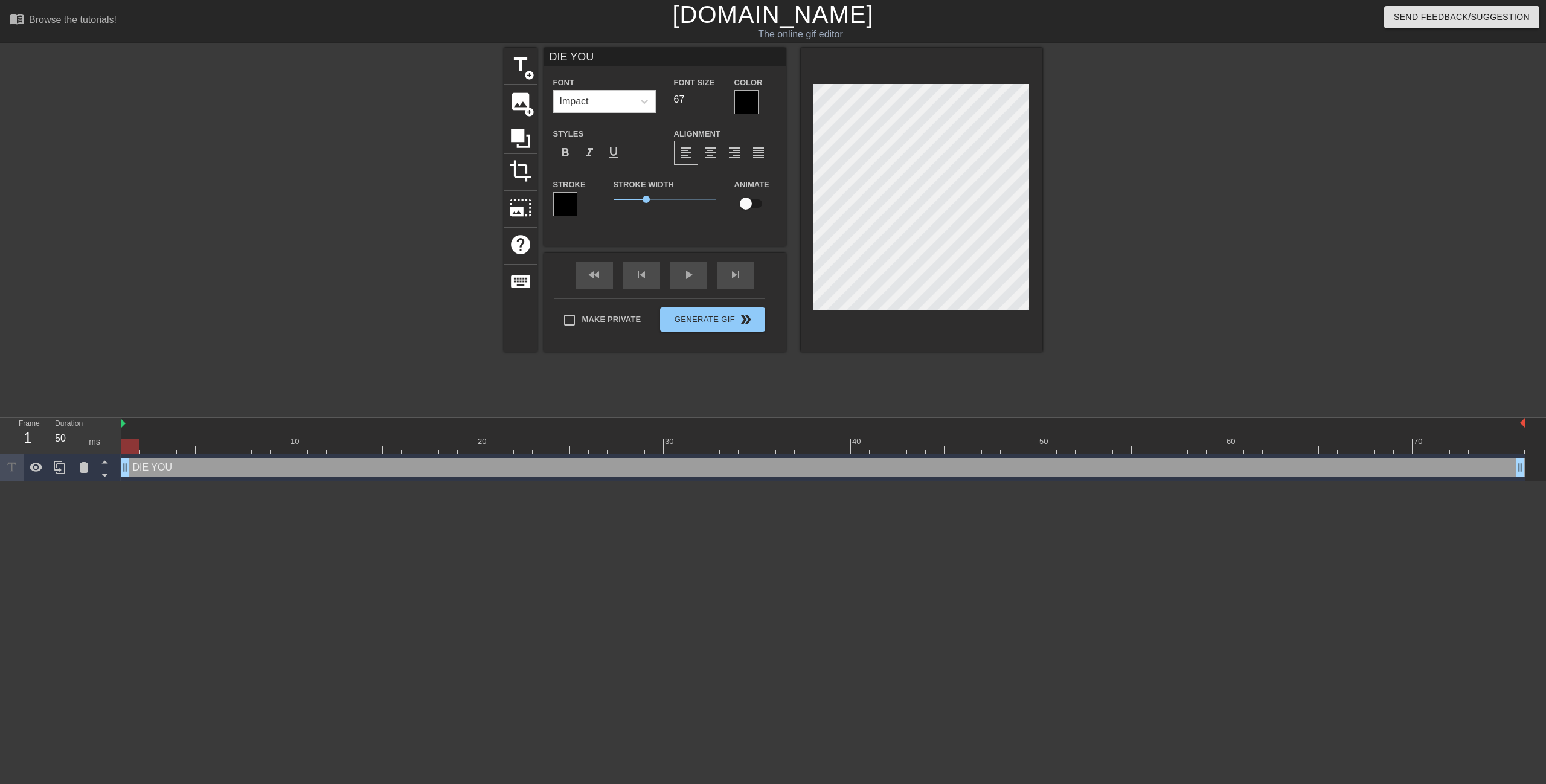
scroll to position [1, 1]
click at [748, 104] on div at bounding box center [746, 102] width 25 height 25
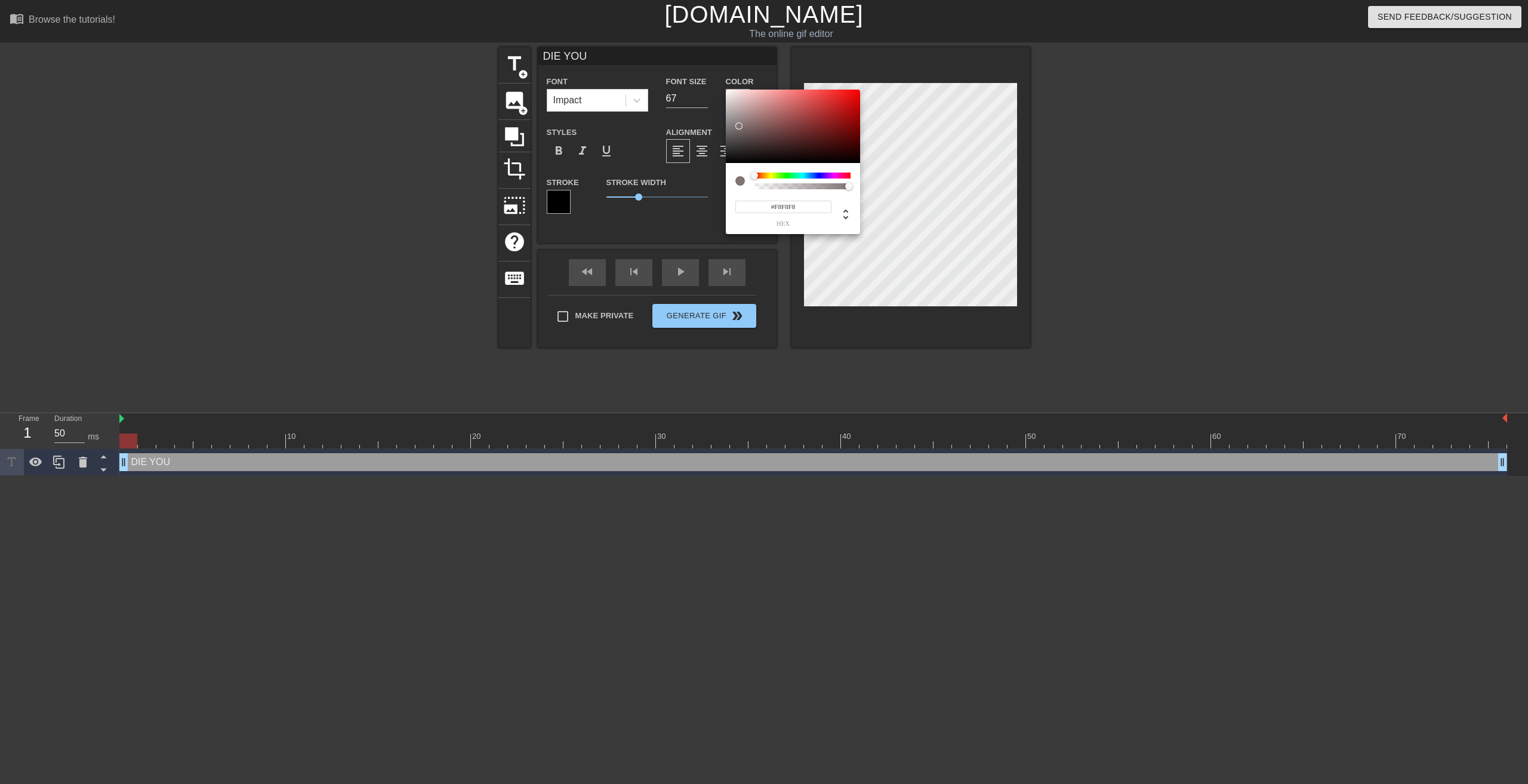
type input "#FFFFFF"
drag, startPoint x: 728, startPoint y: 111, endPoint x: 743, endPoint y: 63, distance: 50.3
click at [717, 59] on div "#FFFFFF hex" at bounding box center [764, 392] width 1528 height 784
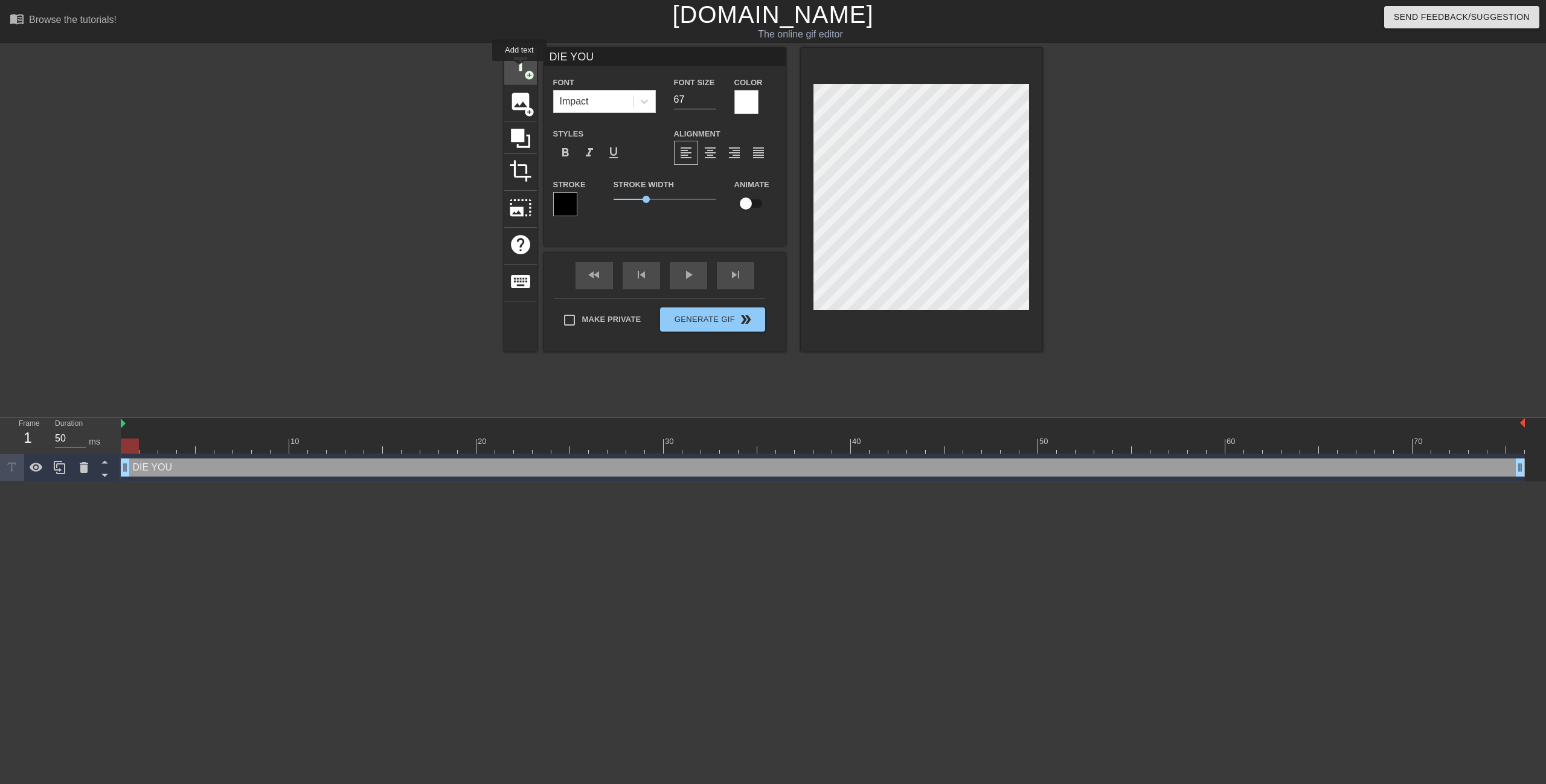
click at [520, 68] on span "title" at bounding box center [520, 64] width 23 height 23
type input "New text 1"
type input "40"
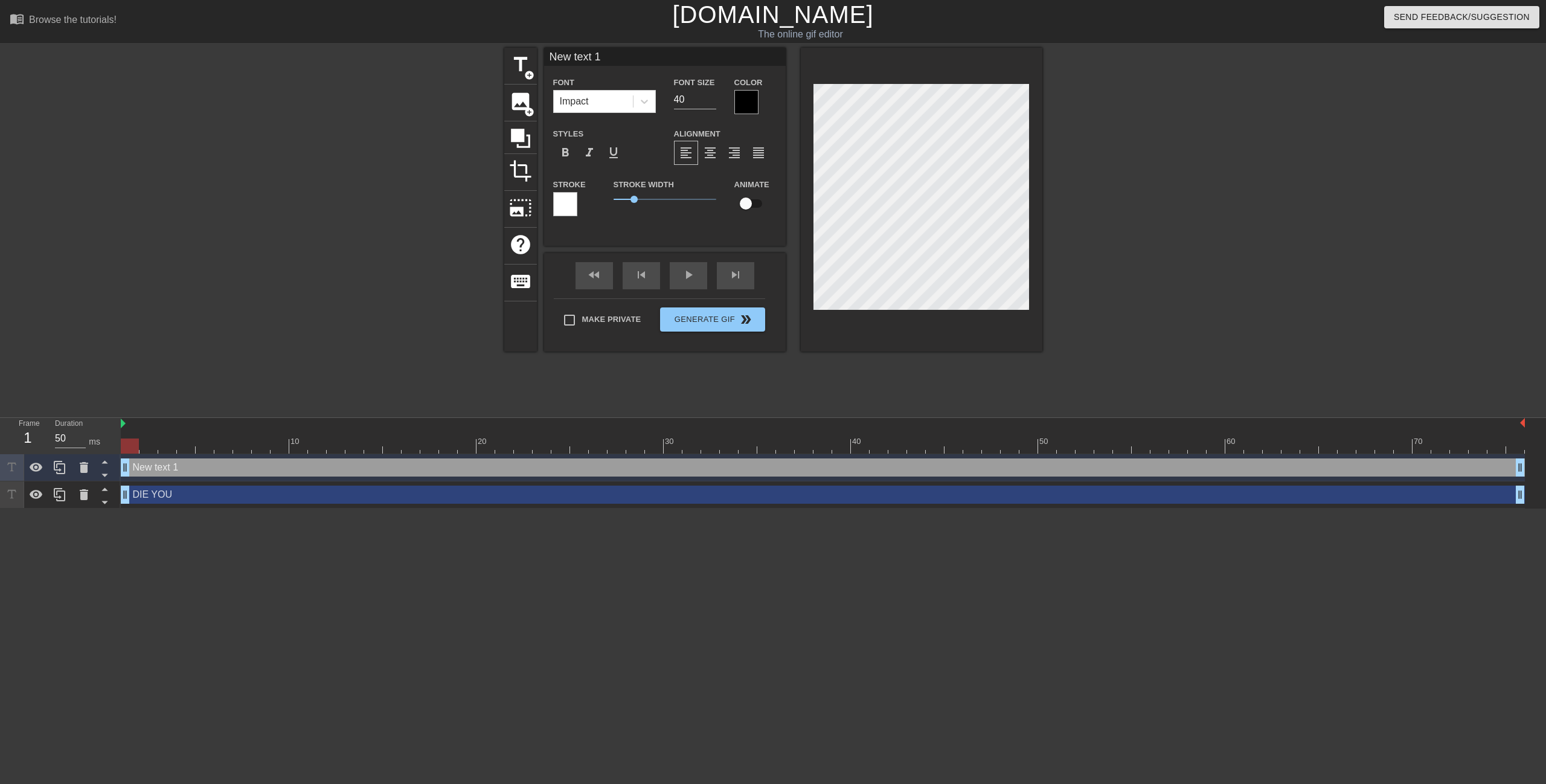
scroll to position [2, 1]
click at [563, 194] on div at bounding box center [565, 204] width 25 height 25
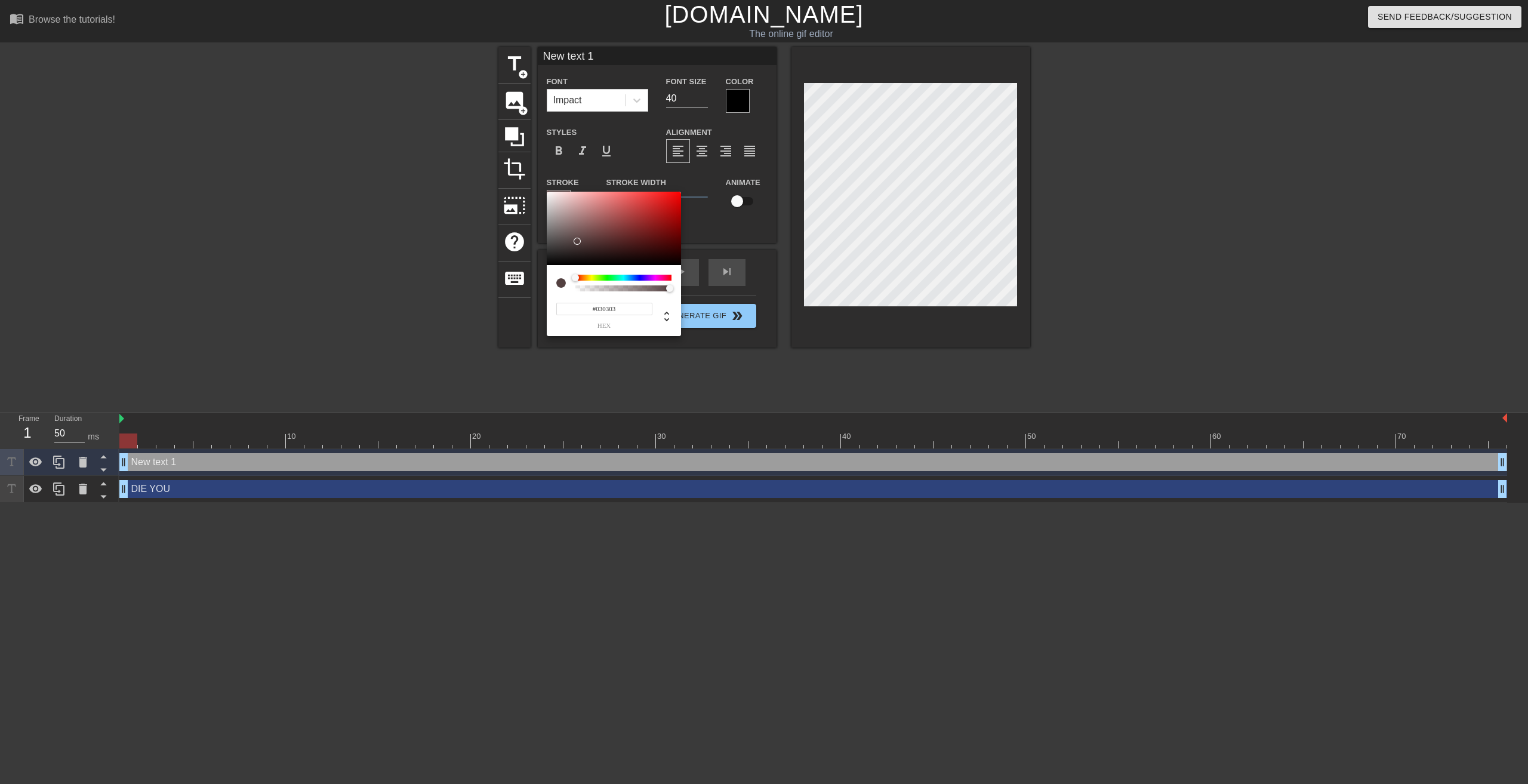
type input "#000000"
drag, startPoint x: 572, startPoint y: 244, endPoint x: 526, endPoint y: 298, distance: 70.9
click at [526, 298] on div "#000000 hex" at bounding box center [764, 392] width 1528 height 784
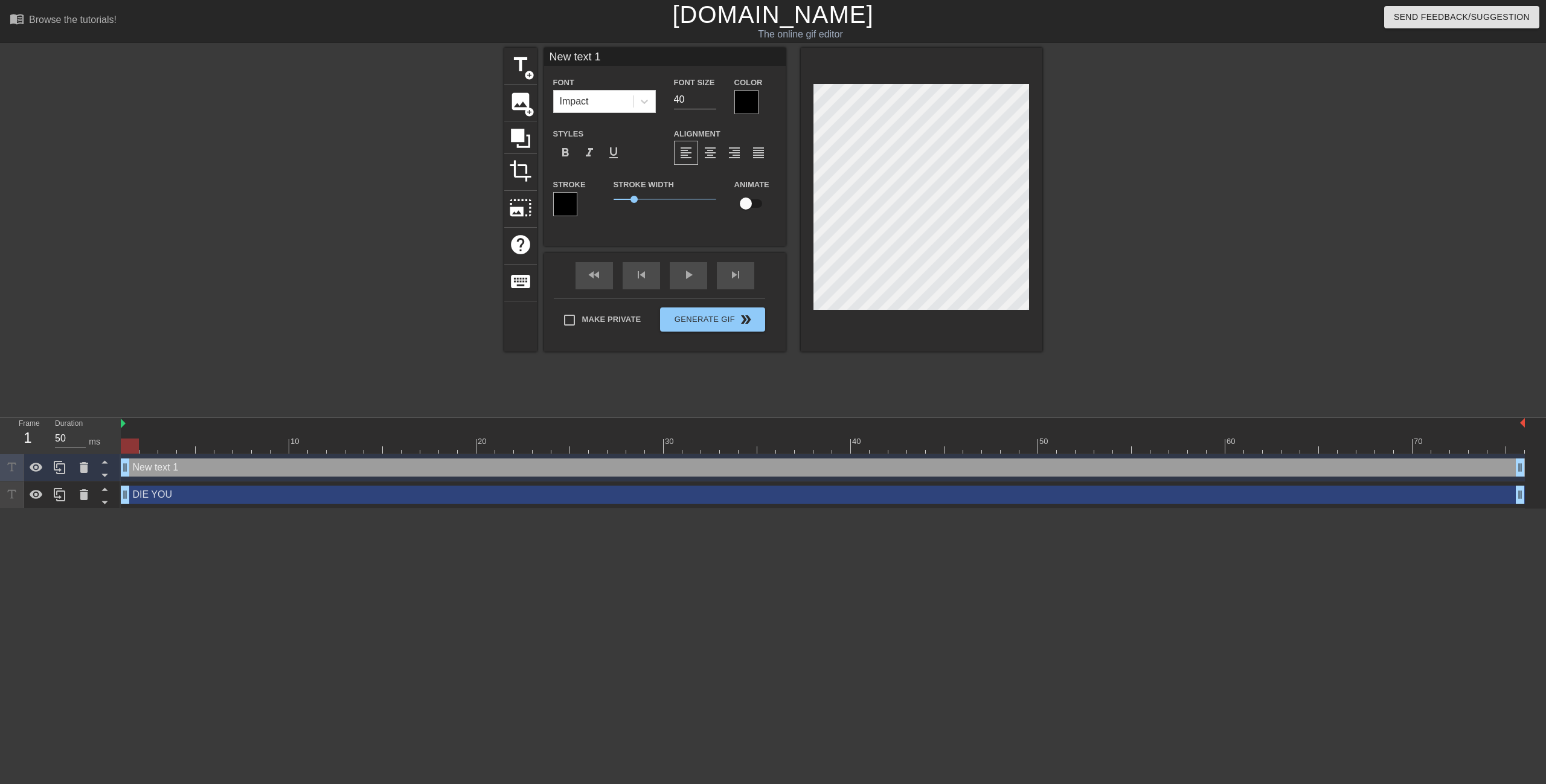
click at [739, 105] on div at bounding box center [746, 102] width 25 height 25
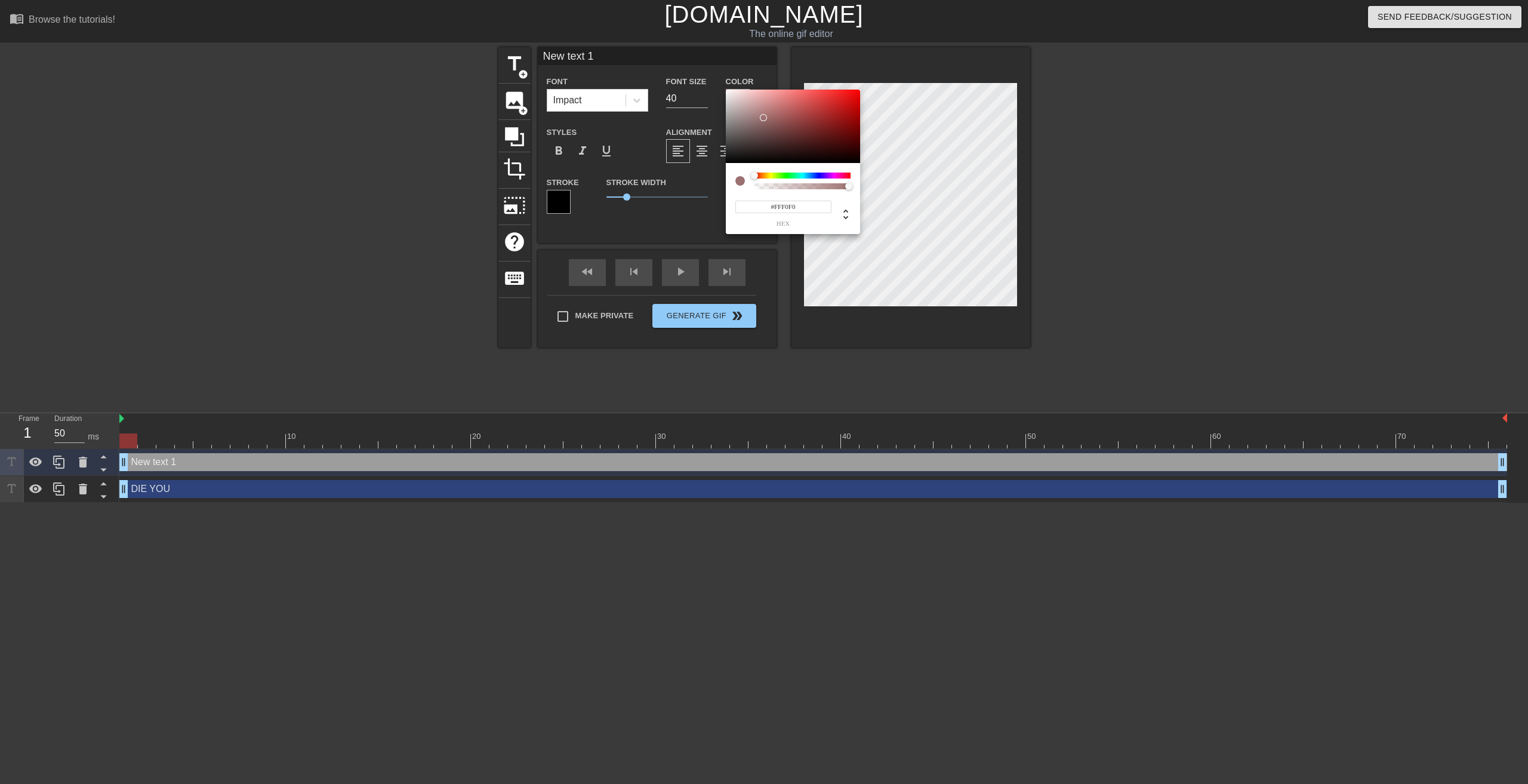
type input "#FFFFFF"
drag, startPoint x: 763, startPoint y: 118, endPoint x: 689, endPoint y: 67, distance: 89.9
click at [685, 61] on div "#FFFFFF hex" at bounding box center [764, 392] width 1528 height 784
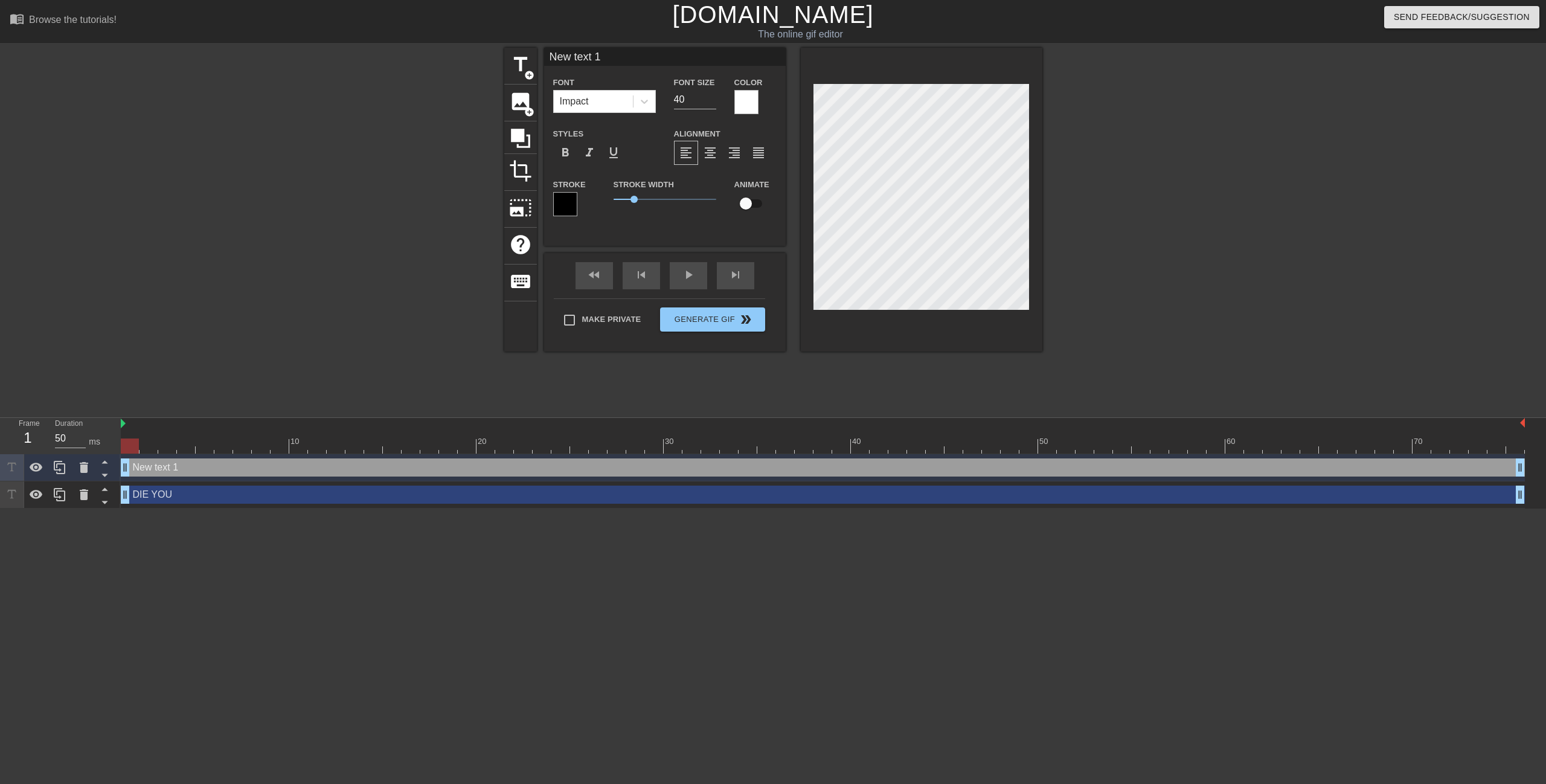
type input "DIE YOU"
type input "67"
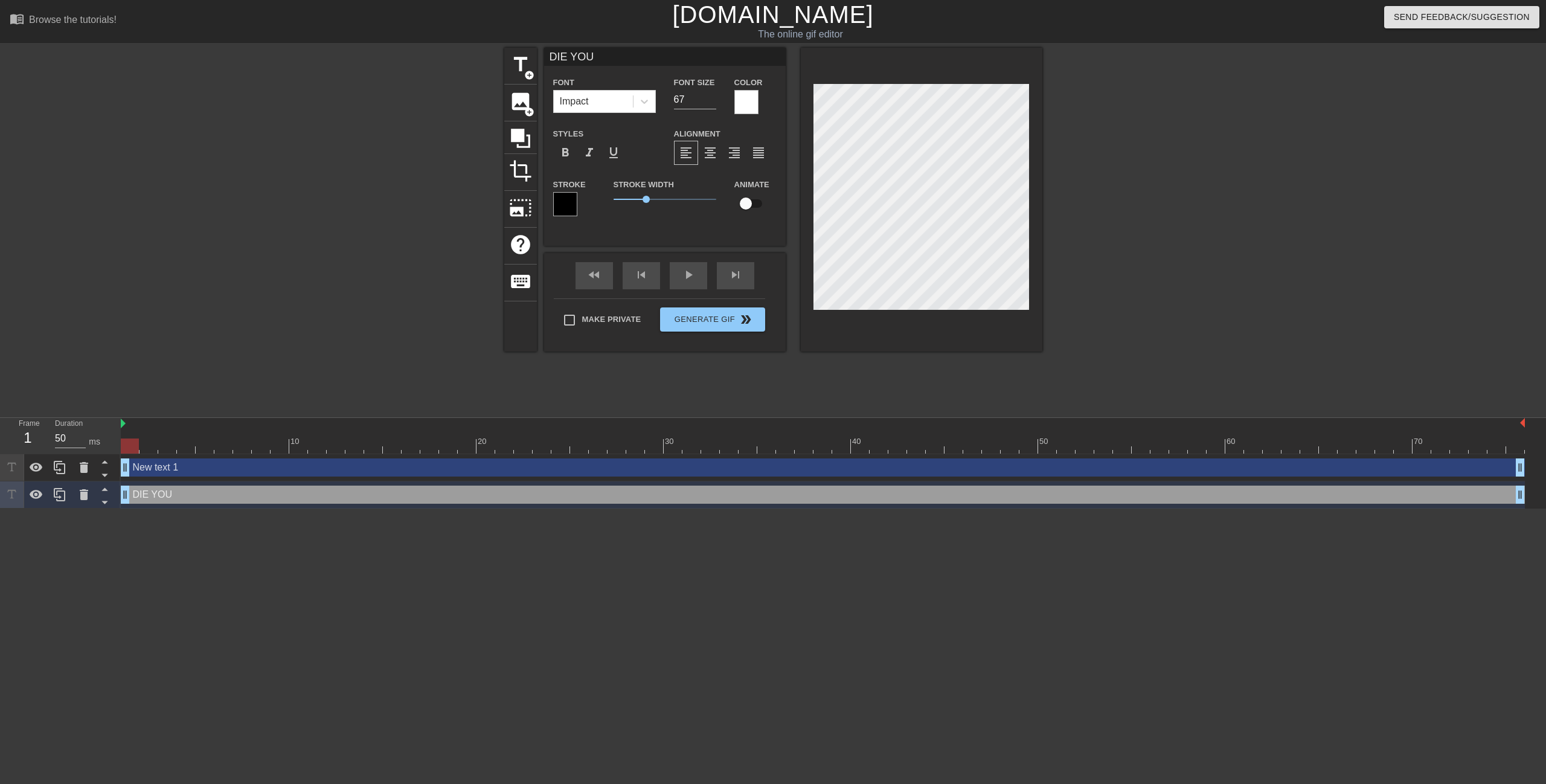
type input "New text 1"
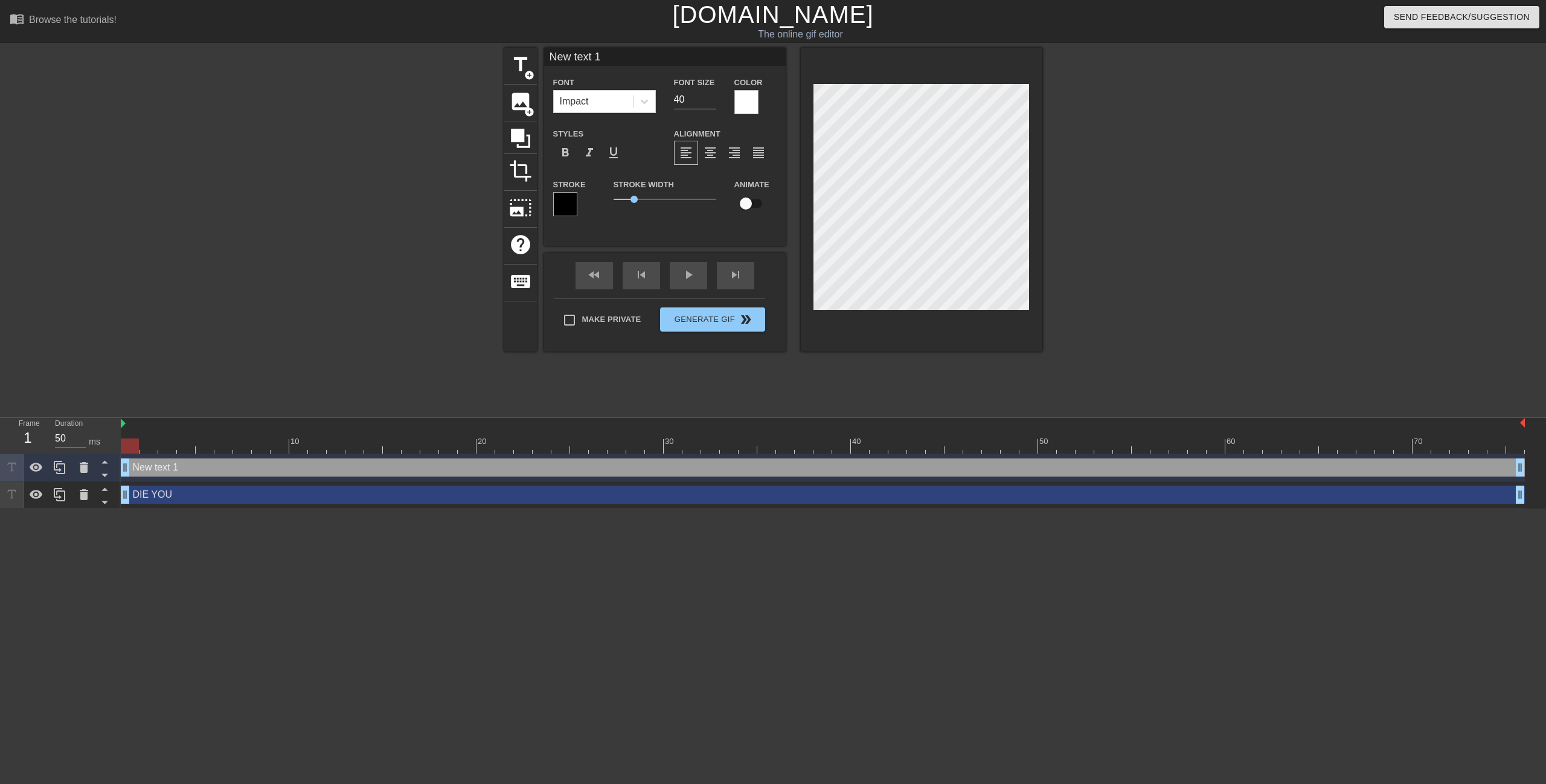
drag, startPoint x: 653, startPoint y: 104, endPoint x: 621, endPoint y: 116, distance: 34.2
click at [621, 116] on div "Font Impact Font Size 40 Color Styles format_bold format_italic format_underlin…" at bounding box center [665, 150] width 224 height 152
type input "67"
type input "F"
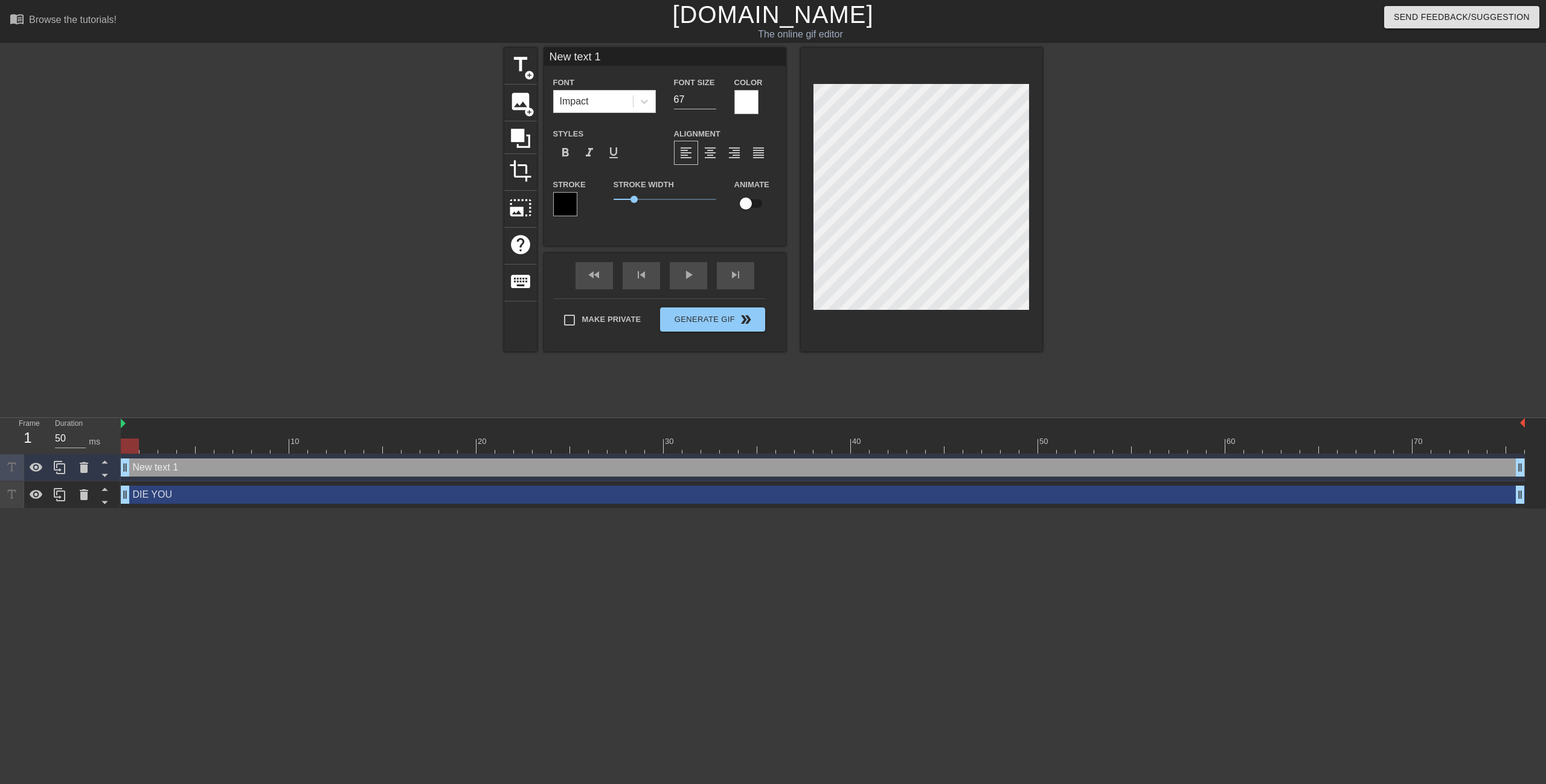
type textarea "F"
type input "FU"
type textarea "FU"
type input "FUC"
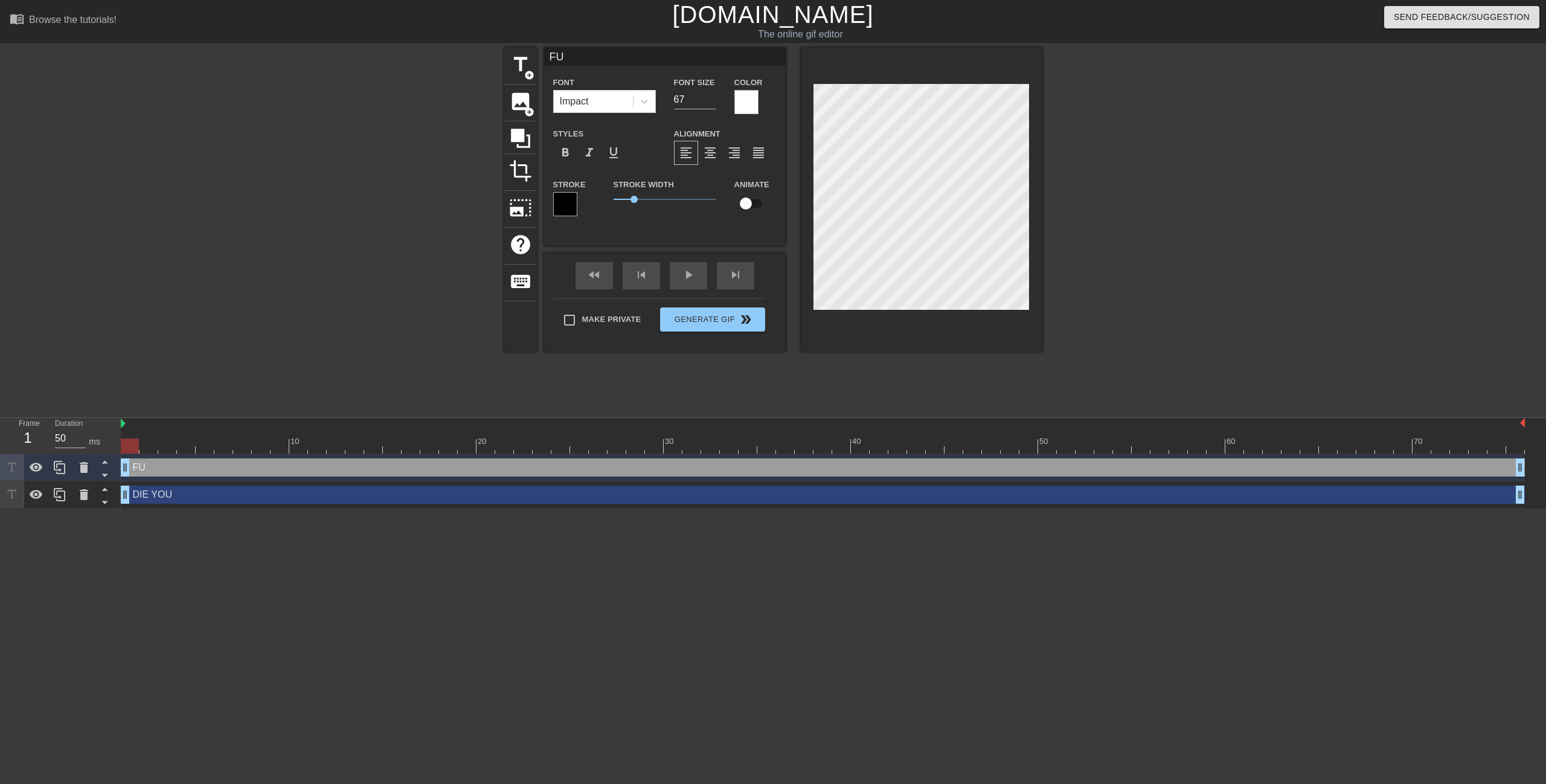
type textarea "FUC"
type input "FUCK"
type textarea "FUCK"
type input "FUCKI"
type textarea "FUCKI"
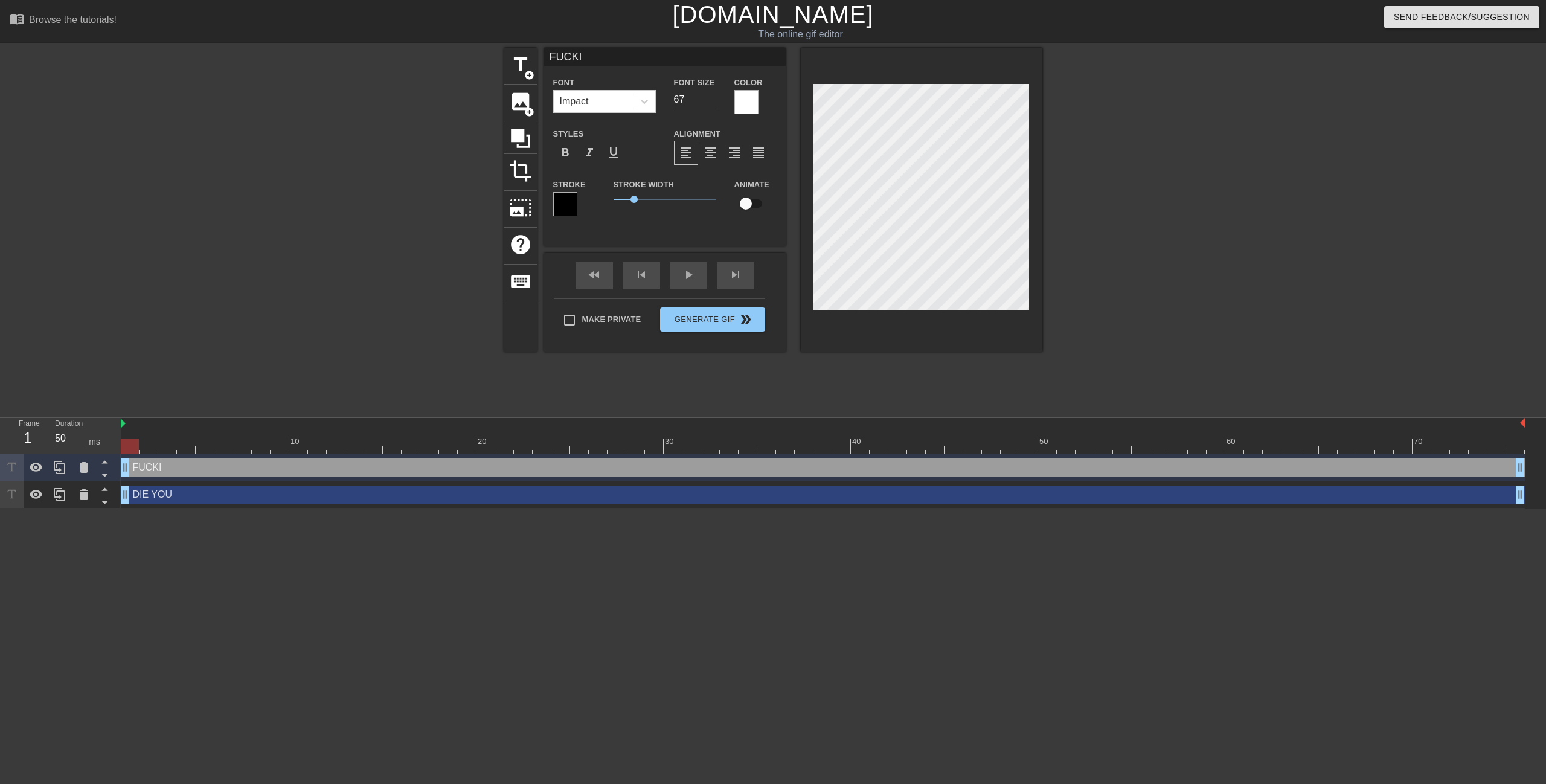
type input "FUCKIN"
type textarea "FUCKIN"
type input "FUCKING"
type textarea "FUCKING"
type input "FUCKING"
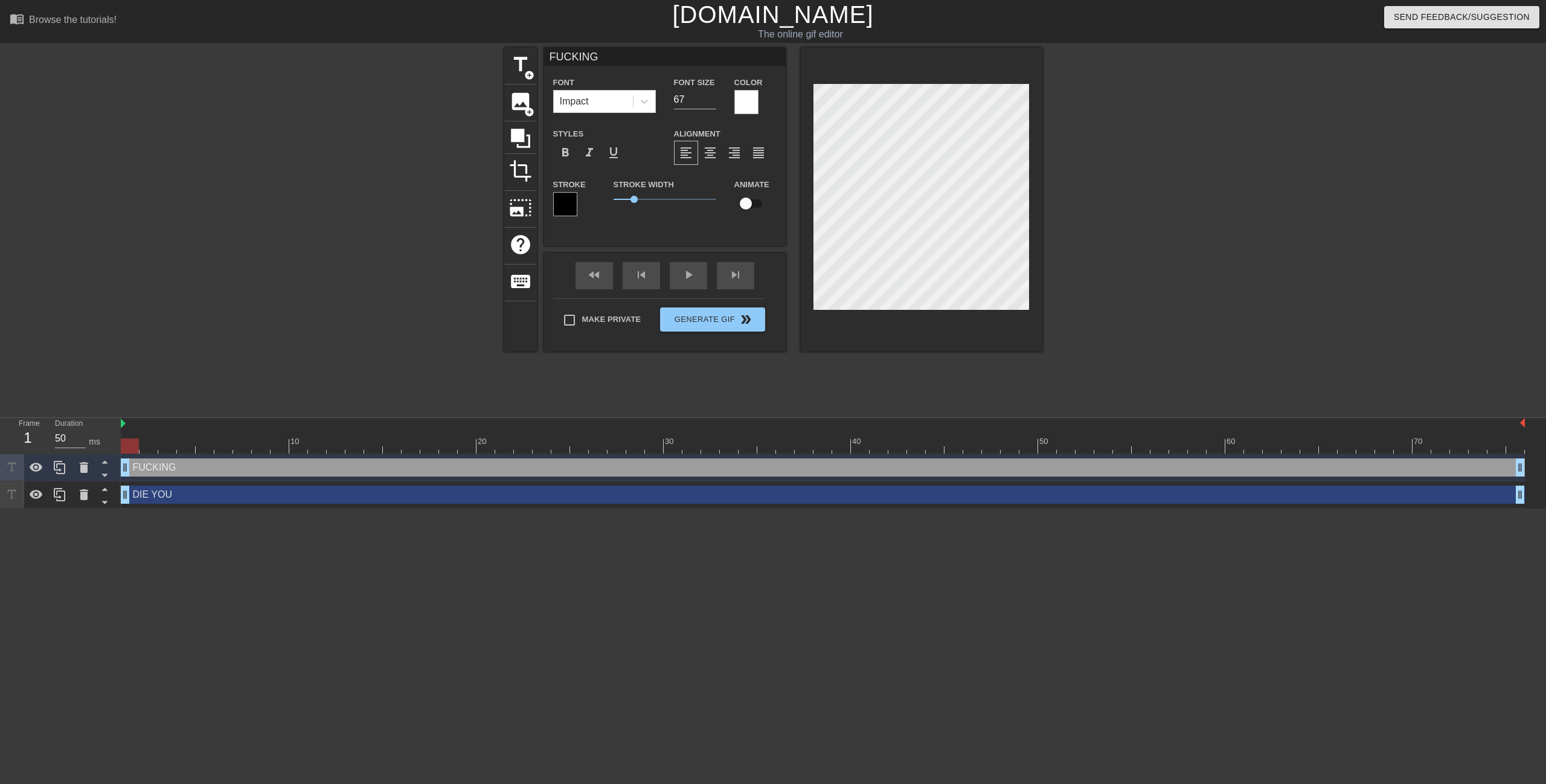
type textarea "FUCKING"
type input "FUCKING N"
type textarea "FUCKING N"
type input "FUCKING NI"
type textarea "FUCKING NI"
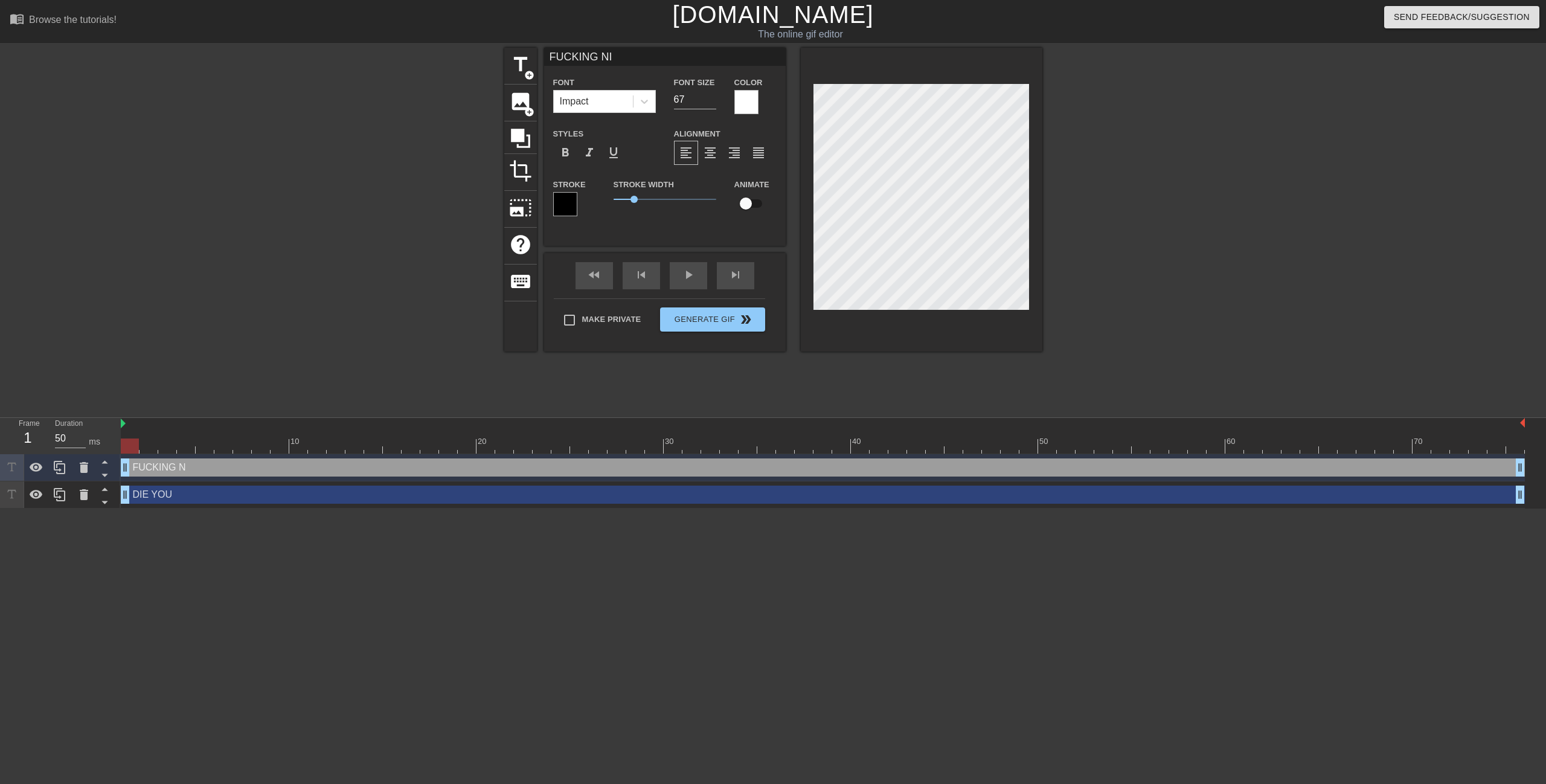
type input "FUCKING NIG"
type textarea "FUCKING NIG"
type input "FUCKING NIGG"
type textarea "FUCKING NIGG"
type input "FUCKING NIGGE"
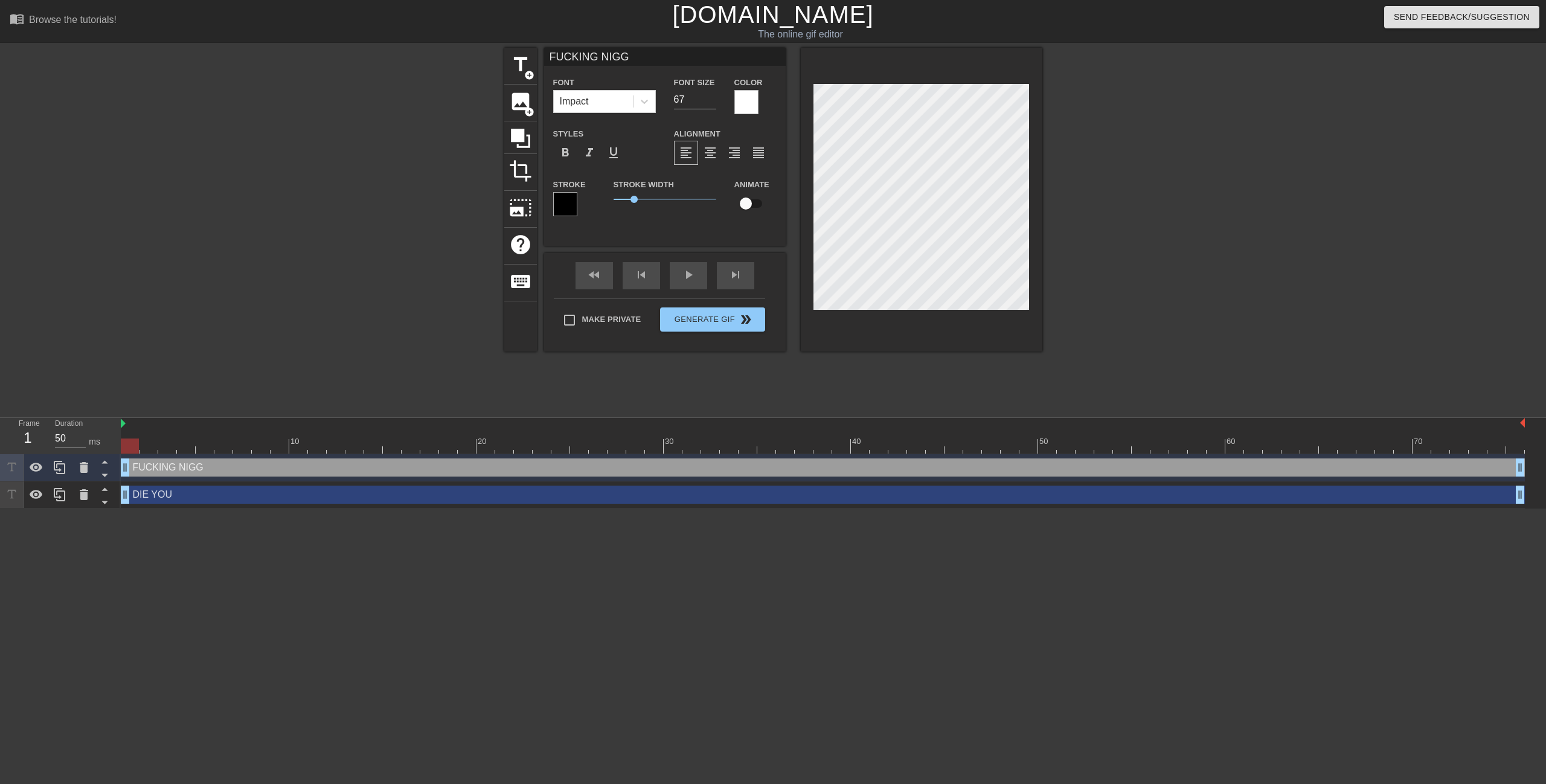
type textarea "FUCKING NIGGE"
type input "FUCKING NIGGER"
type textarea "FUCKING NIGGER"
click at [682, 100] on input "67" at bounding box center [695, 99] width 42 height 19
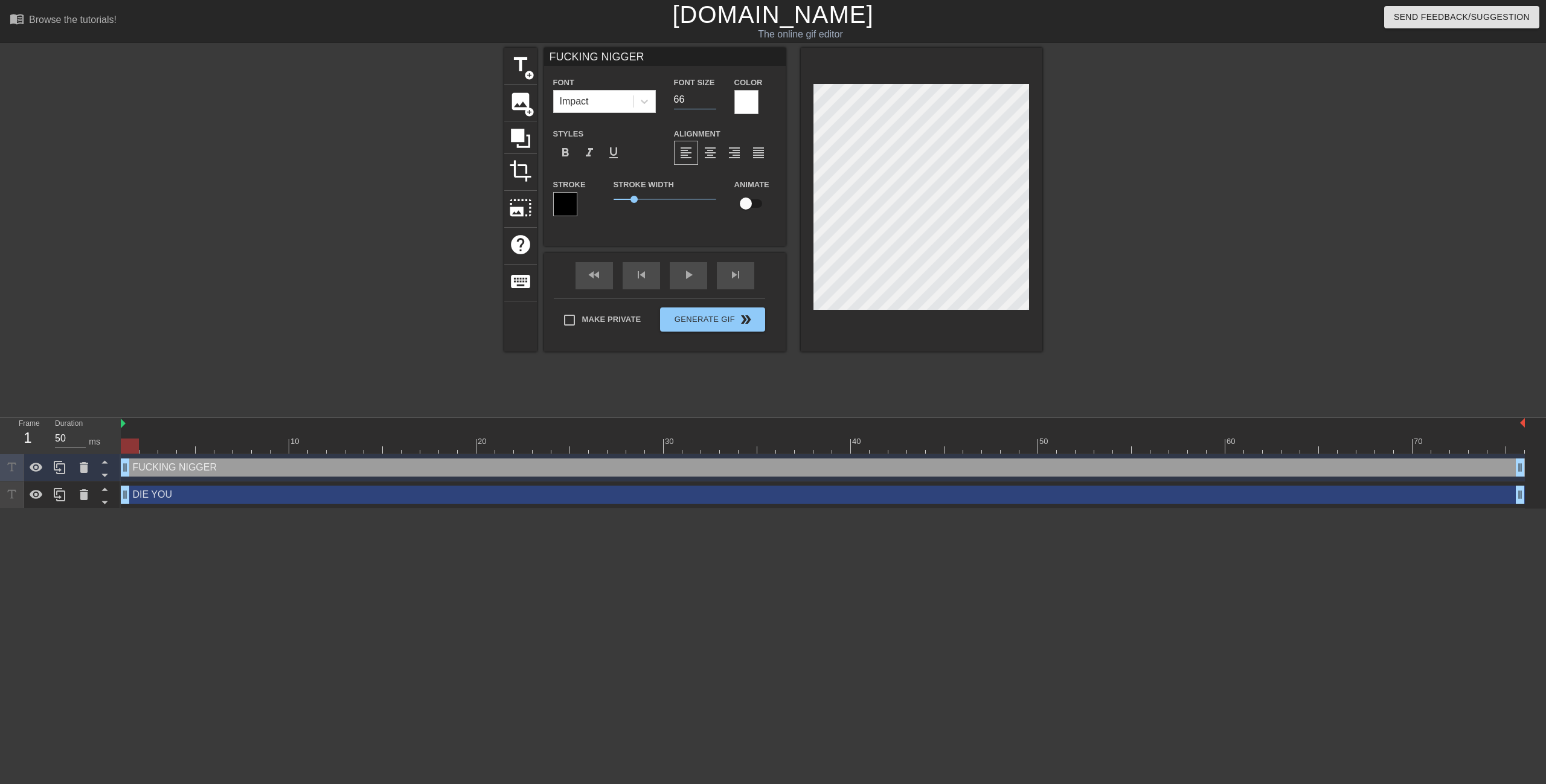
click at [715, 104] on input "66" at bounding box center [695, 99] width 42 height 19
click at [714, 104] on input "65" at bounding box center [695, 99] width 42 height 19
click at [714, 104] on input "64" at bounding box center [695, 99] width 42 height 19
click at [714, 104] on input "63" at bounding box center [695, 99] width 42 height 19
click at [714, 104] on input "62" at bounding box center [695, 99] width 42 height 19
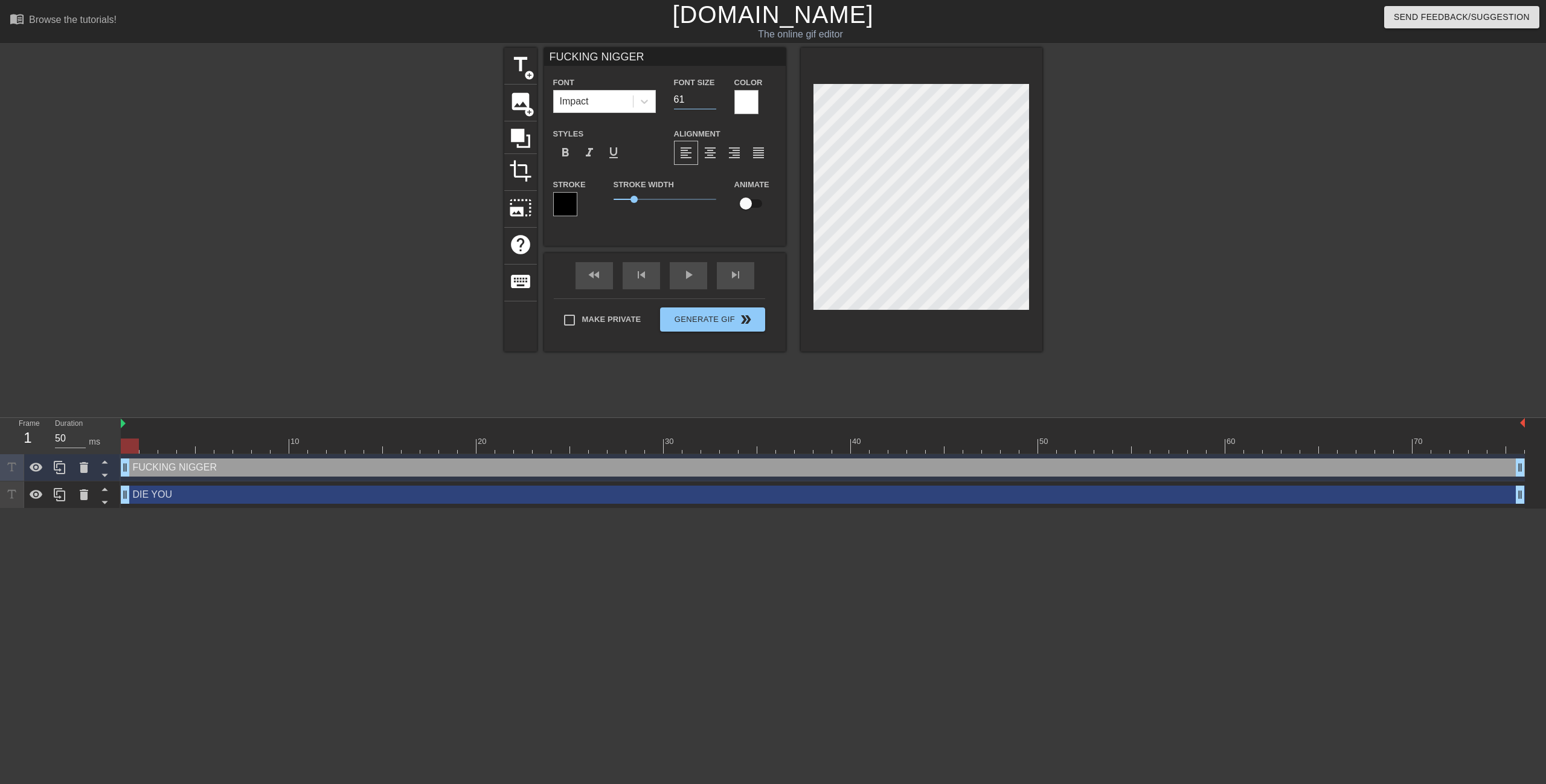
click at [714, 104] on input "61" at bounding box center [695, 99] width 42 height 19
click at [714, 104] on input "60" at bounding box center [695, 99] width 42 height 19
click at [714, 104] on input "59" at bounding box center [695, 99] width 42 height 19
click at [714, 104] on input "58" at bounding box center [695, 99] width 42 height 19
click at [714, 104] on input "57" at bounding box center [695, 99] width 42 height 19
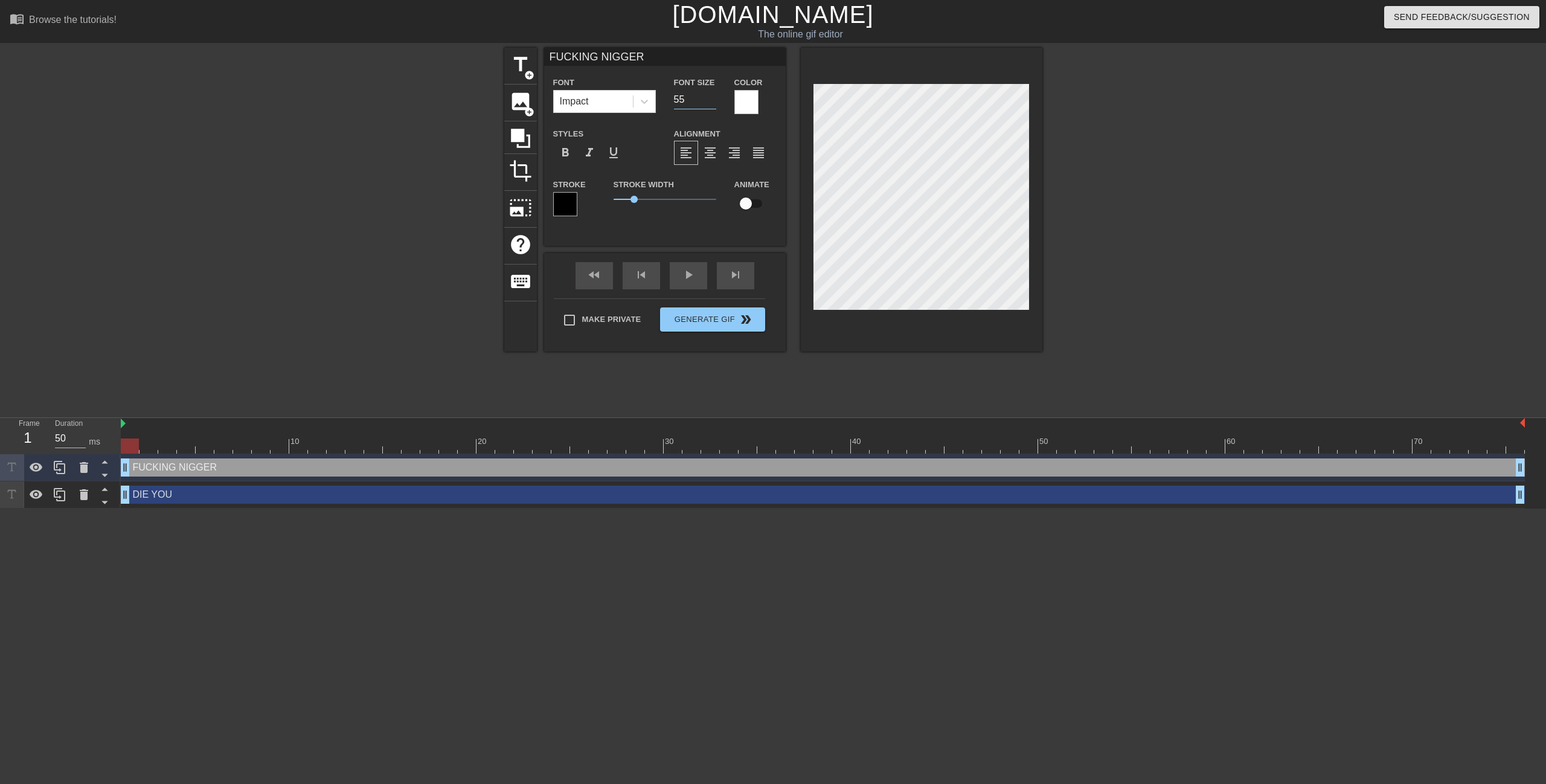
click at [714, 104] on input "55" at bounding box center [695, 99] width 42 height 19
click at [714, 104] on input "54" at bounding box center [695, 99] width 42 height 19
click at [714, 104] on input "53" at bounding box center [695, 99] width 42 height 19
type input "52"
click at [714, 104] on input "52" at bounding box center [695, 99] width 42 height 19
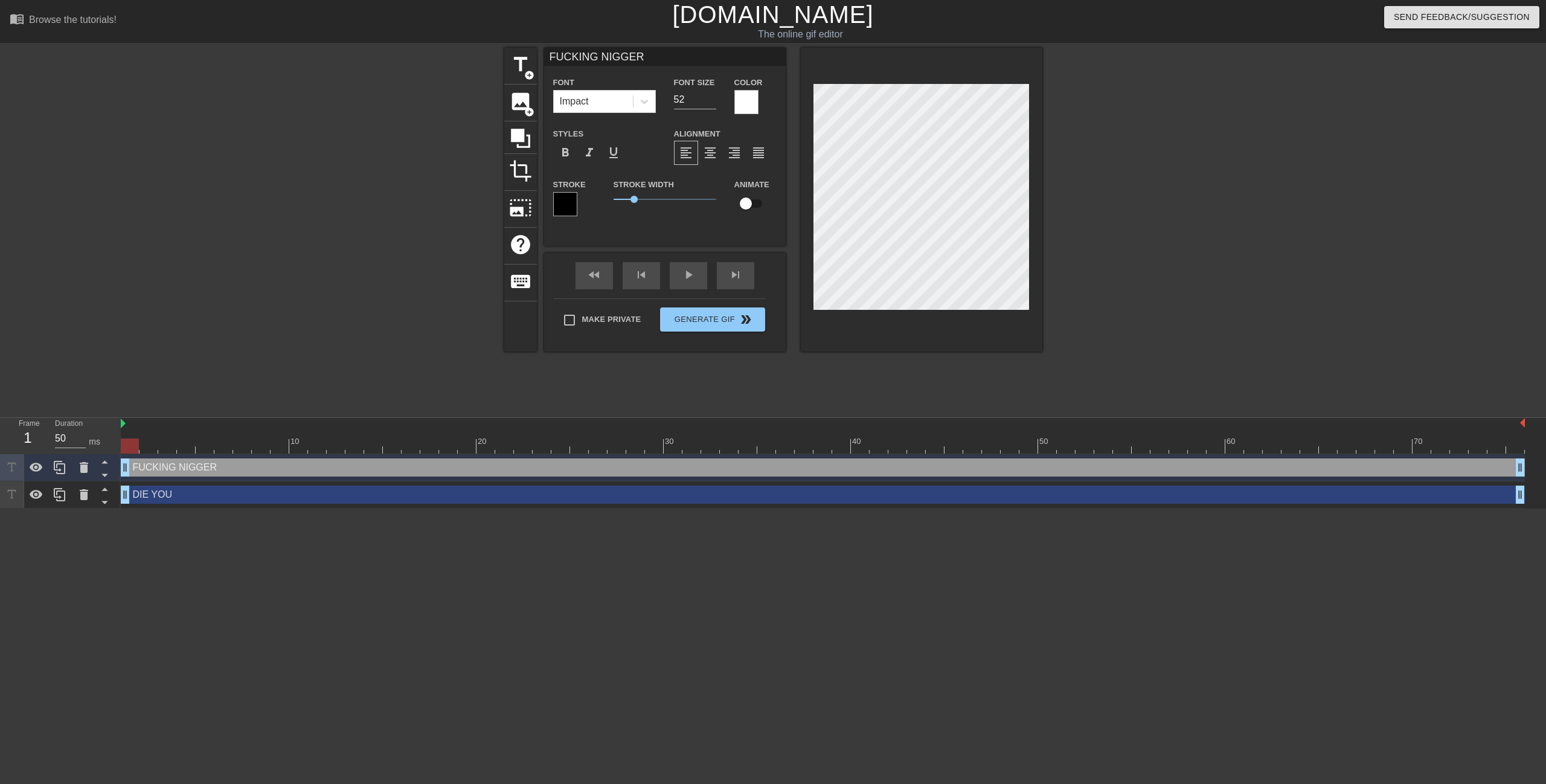
scroll to position [1, 5]
drag, startPoint x: 639, startPoint y: 200, endPoint x: 663, endPoint y: 215, distance: 28.3
click at [663, 215] on div "Stroke Width 2.45" at bounding box center [664, 201] width 121 height 50
click at [654, 201] on span "2.15" at bounding box center [664, 199] width 103 height 15
type input "DIE YOU"
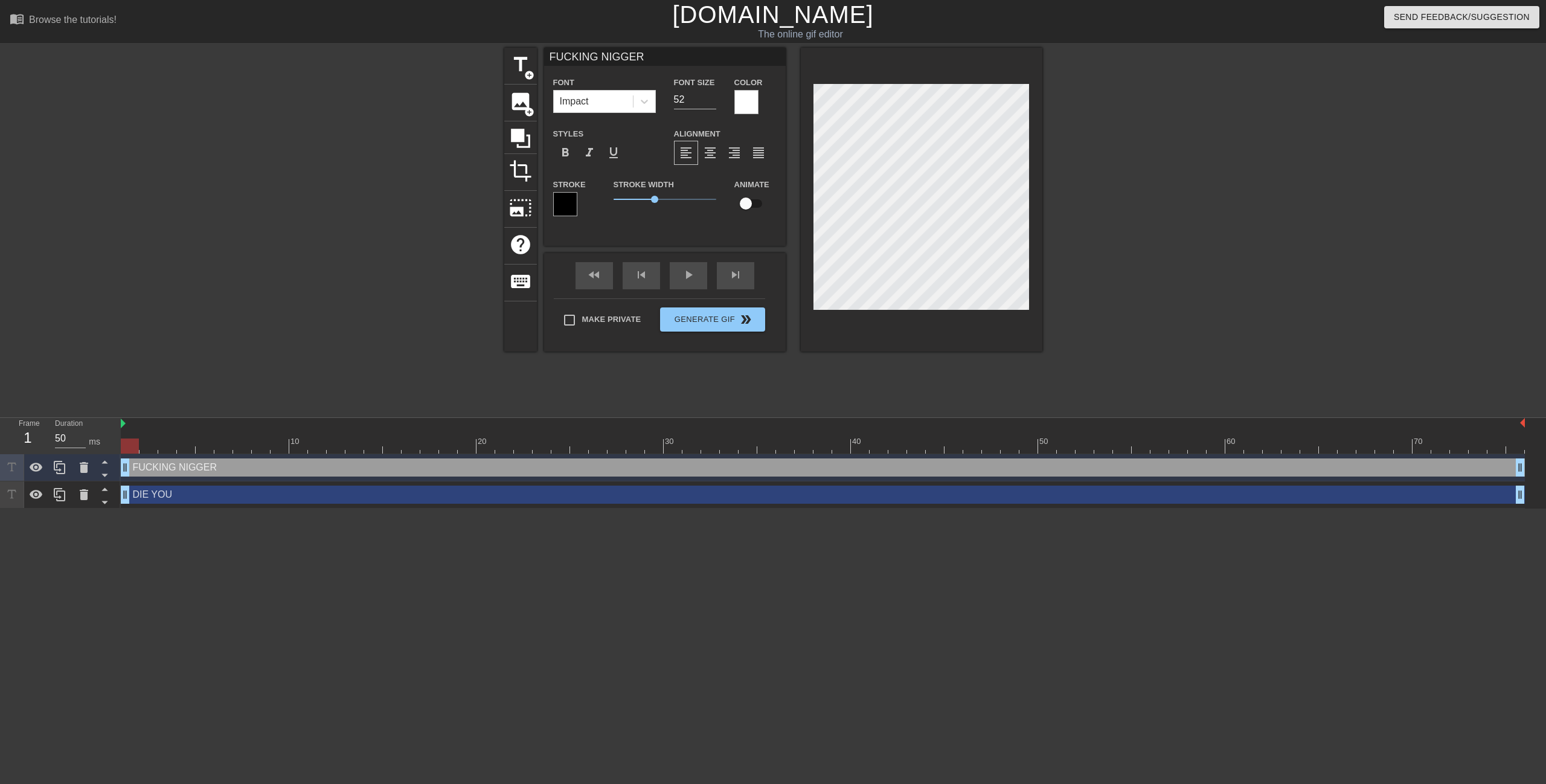
type input "67"
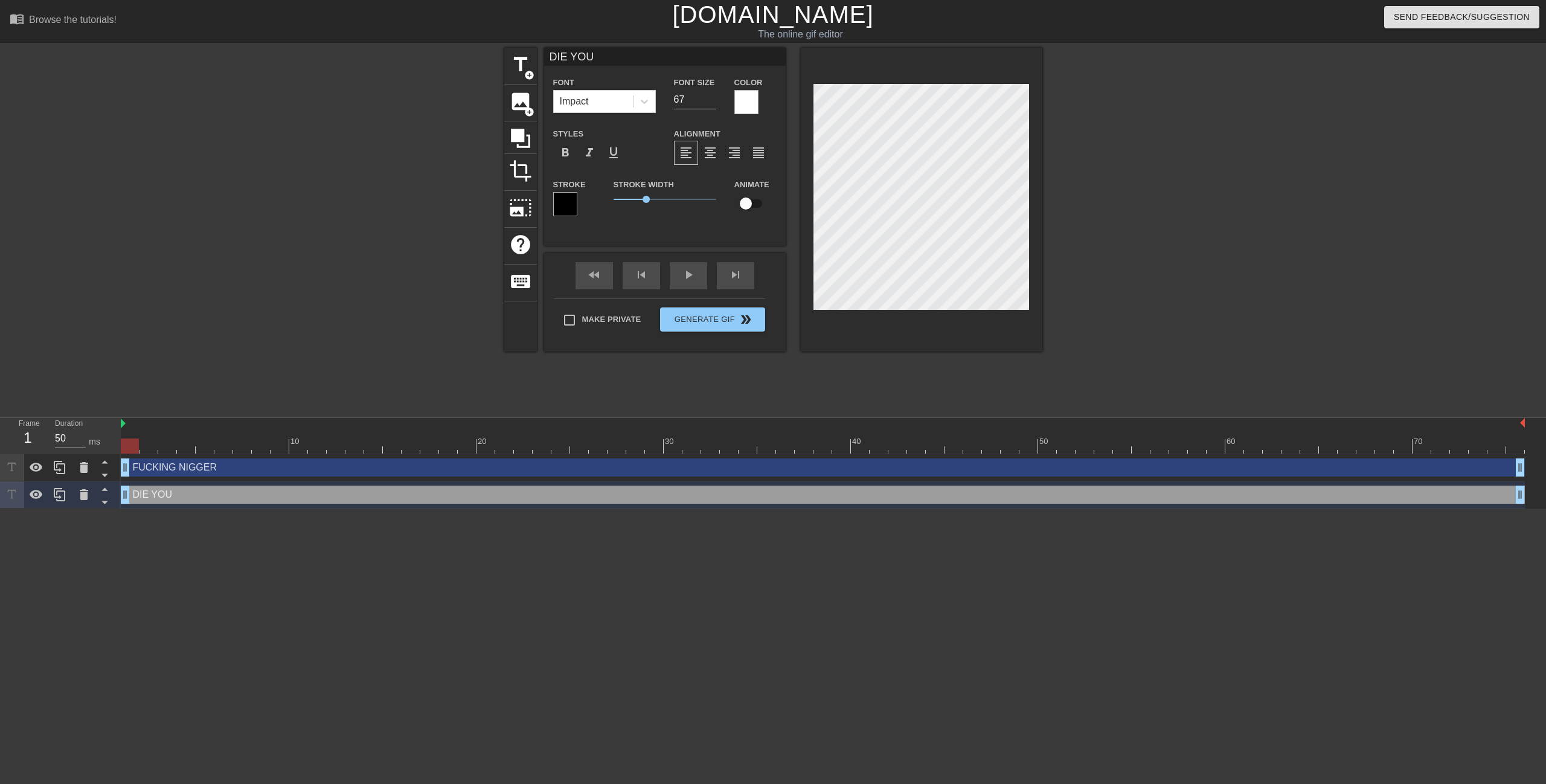
type input "FUCKING NIGGER"
type input "52"
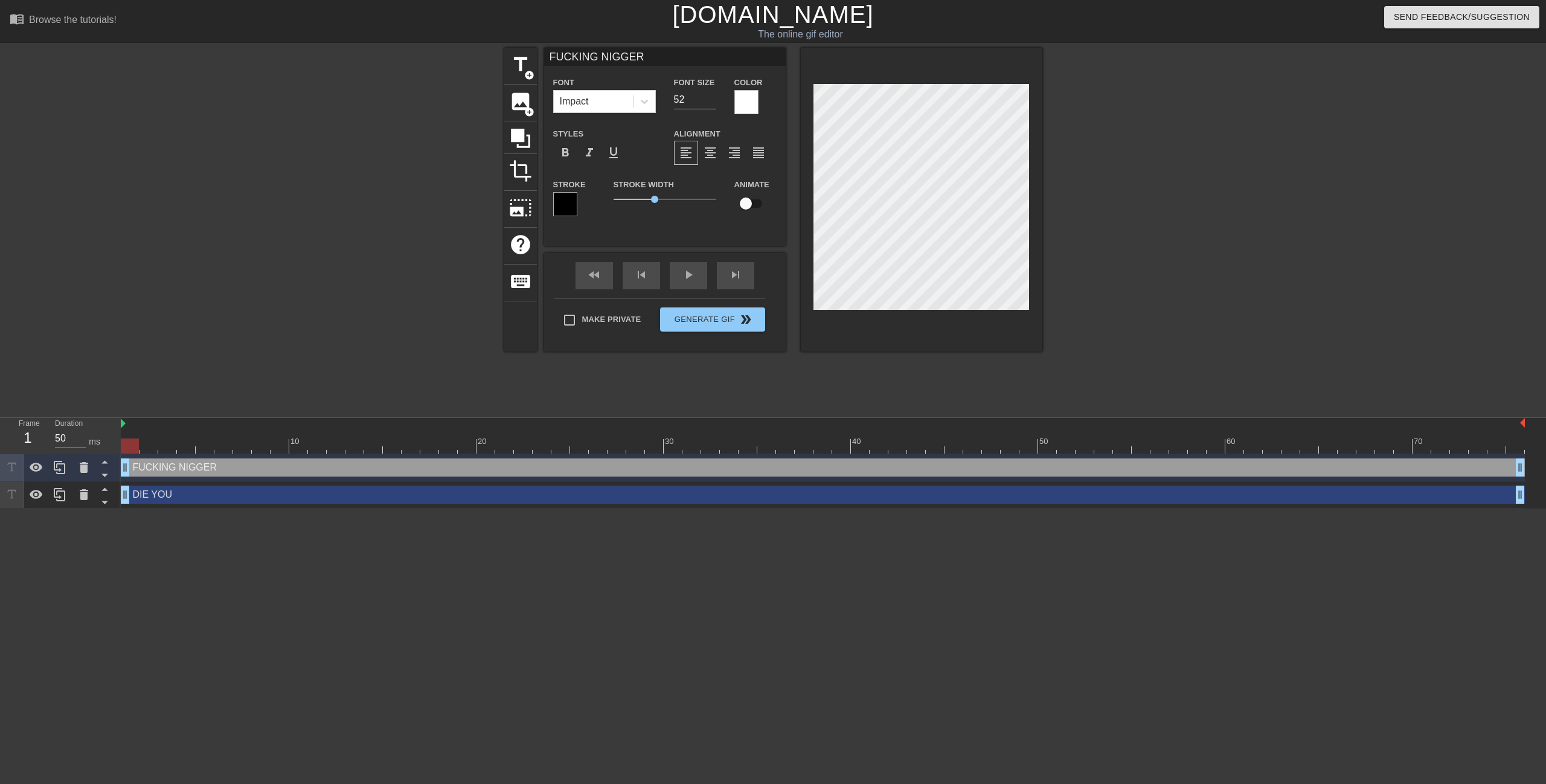
type input "DIE YOU"
type input "67"
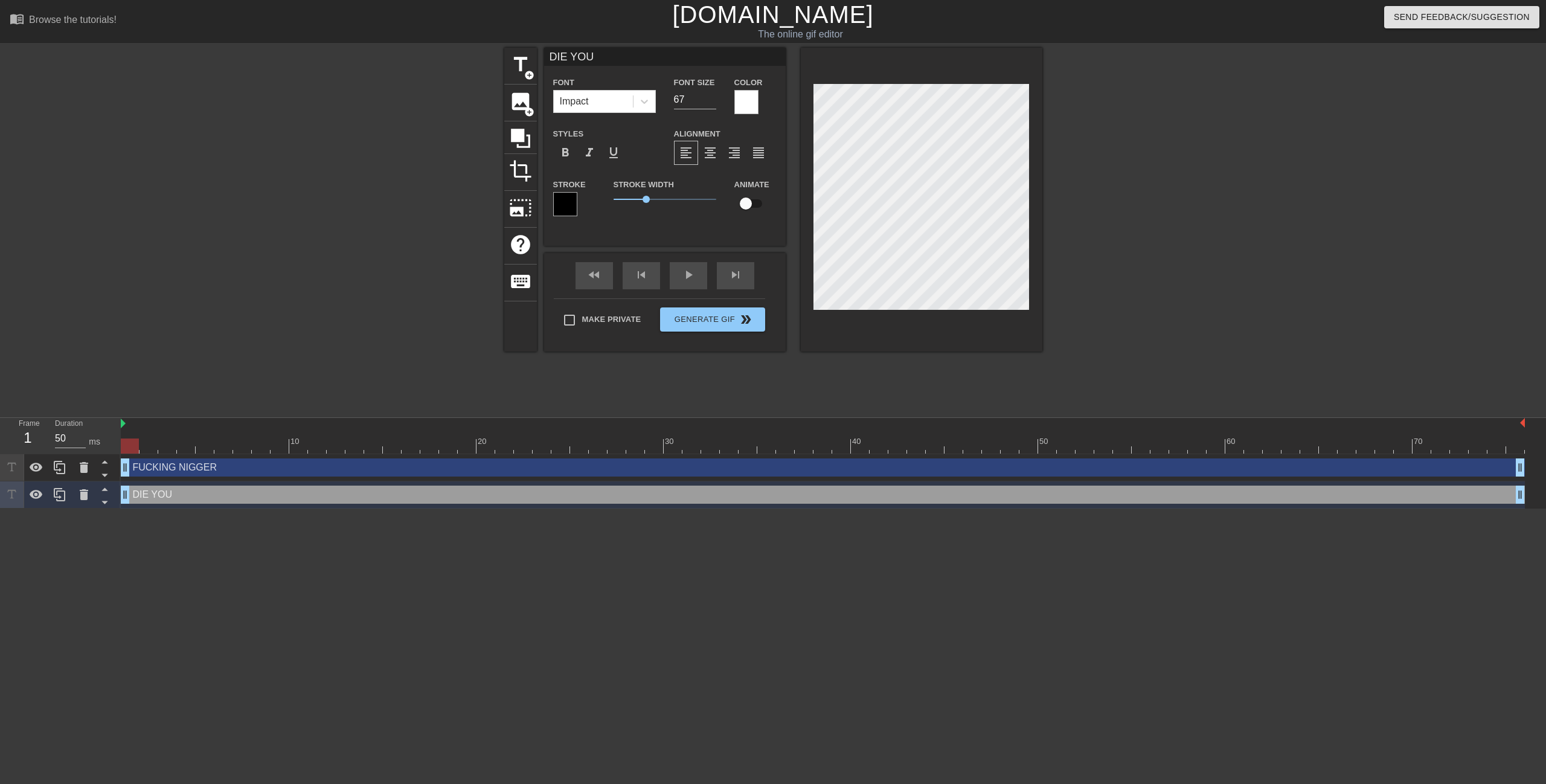
scroll to position [1, 1]
drag, startPoint x: 645, startPoint y: 202, endPoint x: 653, endPoint y: 205, distance: 8.5
click at [652, 203] on span "1.65" at bounding box center [648, 199] width 7 height 7
click at [813, 508] on html "menu_book Browse the tutorials! [DOMAIN_NAME] The online gif editor Send Feedba…" at bounding box center [773, 254] width 1546 height 508
click at [1220, 143] on div at bounding box center [1147, 228] width 181 height 362
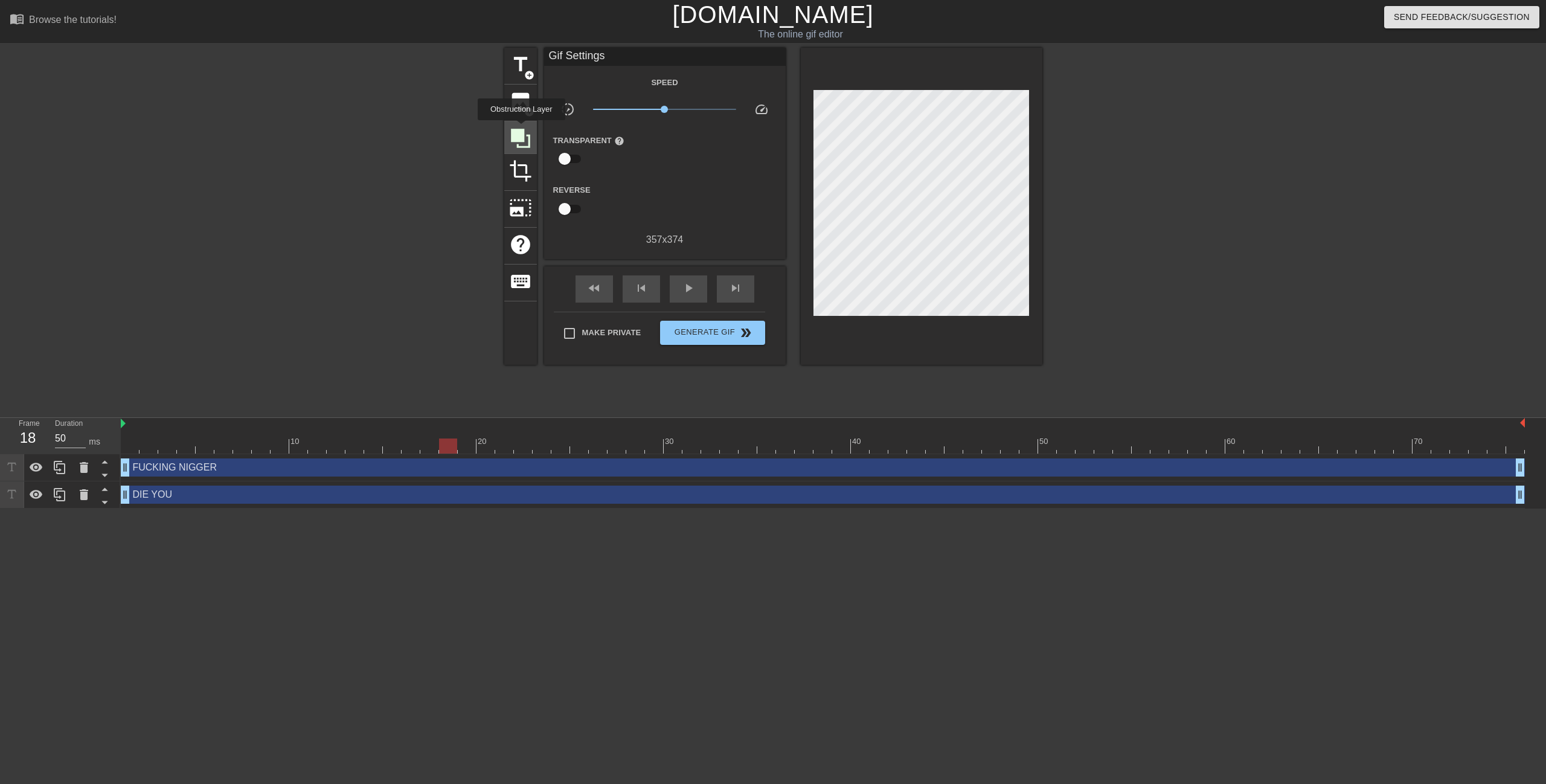
click at [521, 128] on icon at bounding box center [520, 137] width 19 height 19
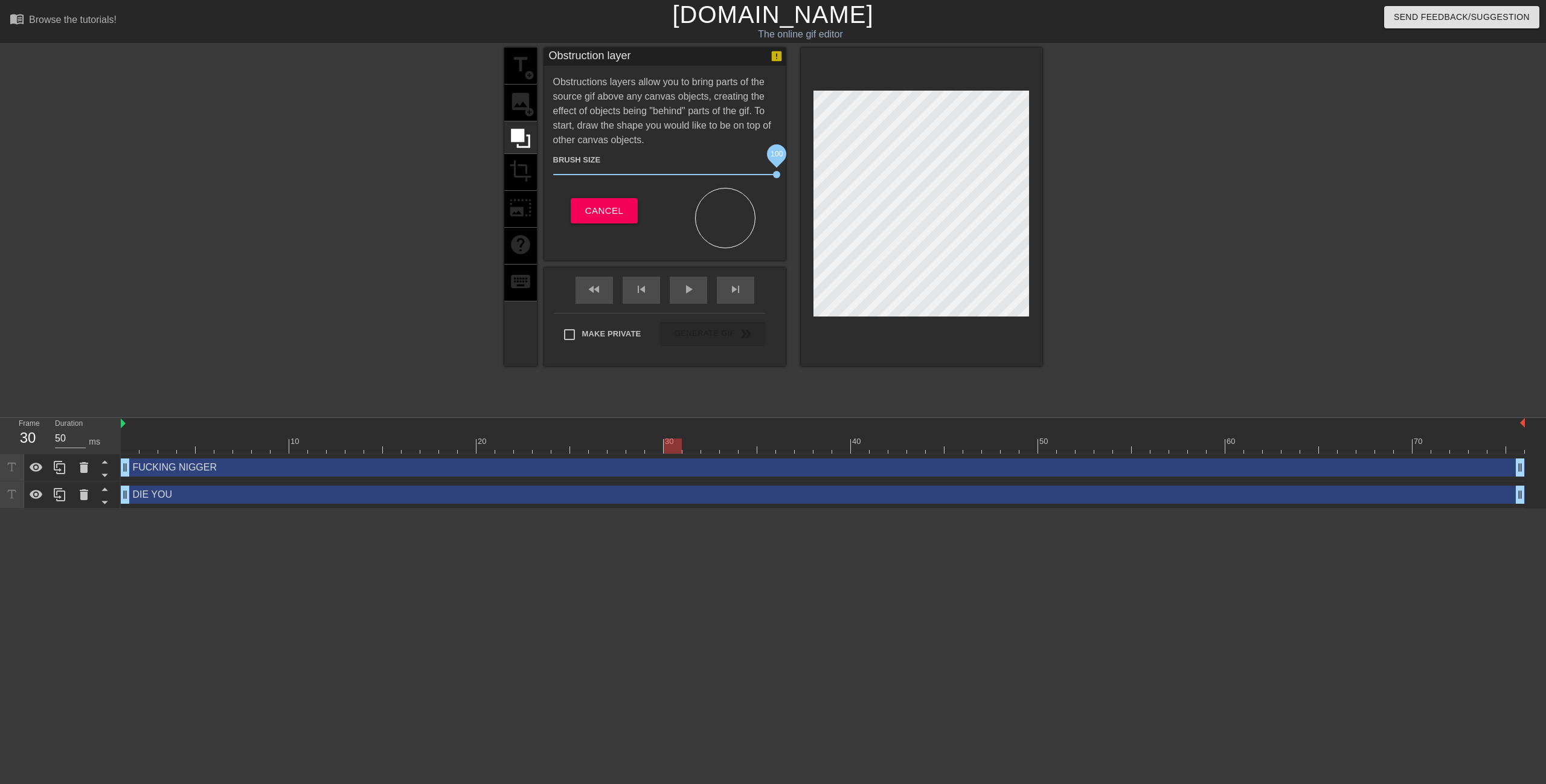
drag, startPoint x: 622, startPoint y: 174, endPoint x: 812, endPoint y: 193, distance: 190.9
click at [799, 193] on div "title add_circle image add_circle crop photo_size_select_large help keyboard Ob…" at bounding box center [773, 206] width 538 height 318
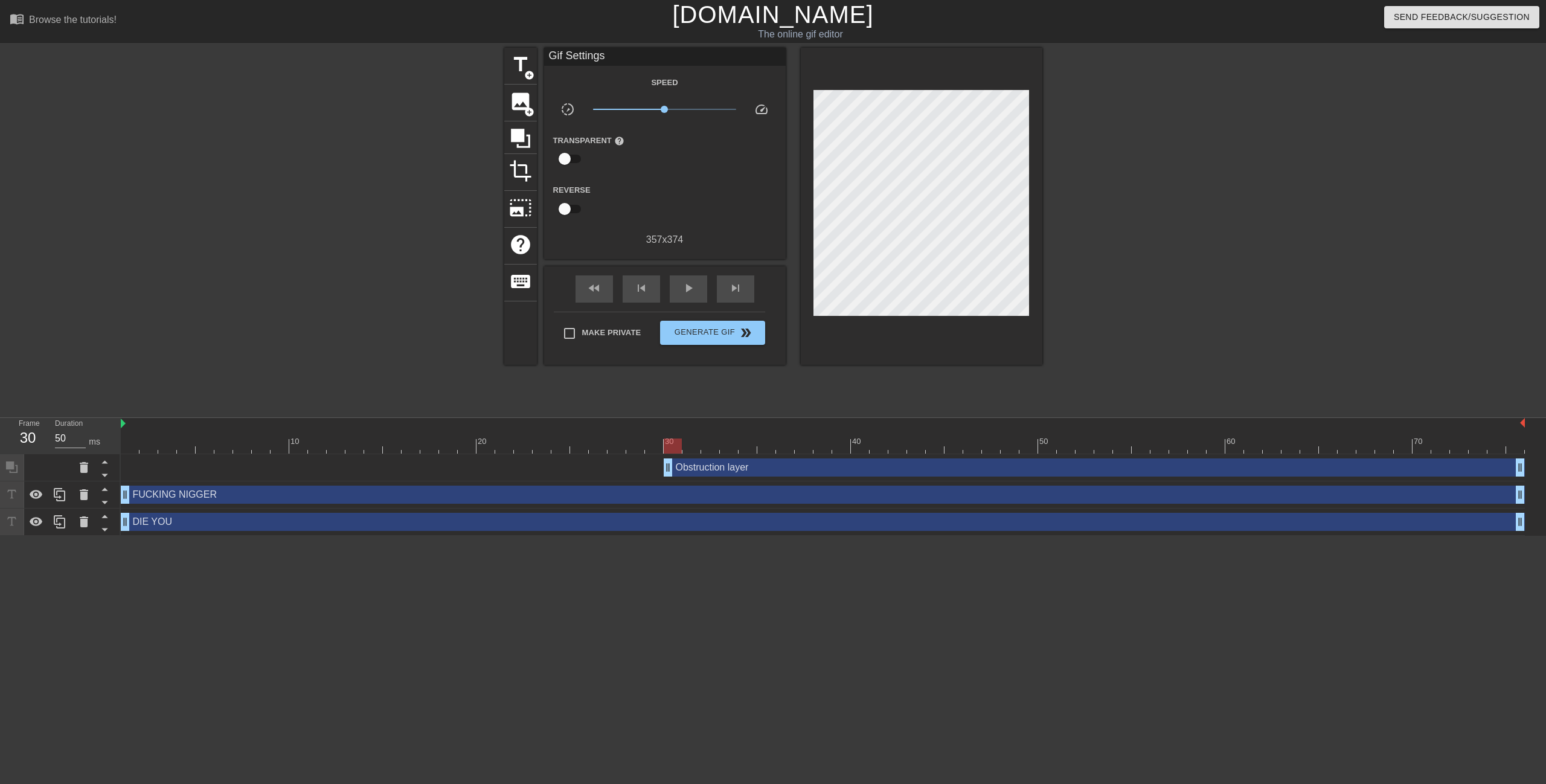
click at [1183, 226] on div at bounding box center [1147, 228] width 181 height 362
click at [520, 136] on icon at bounding box center [520, 137] width 19 height 19
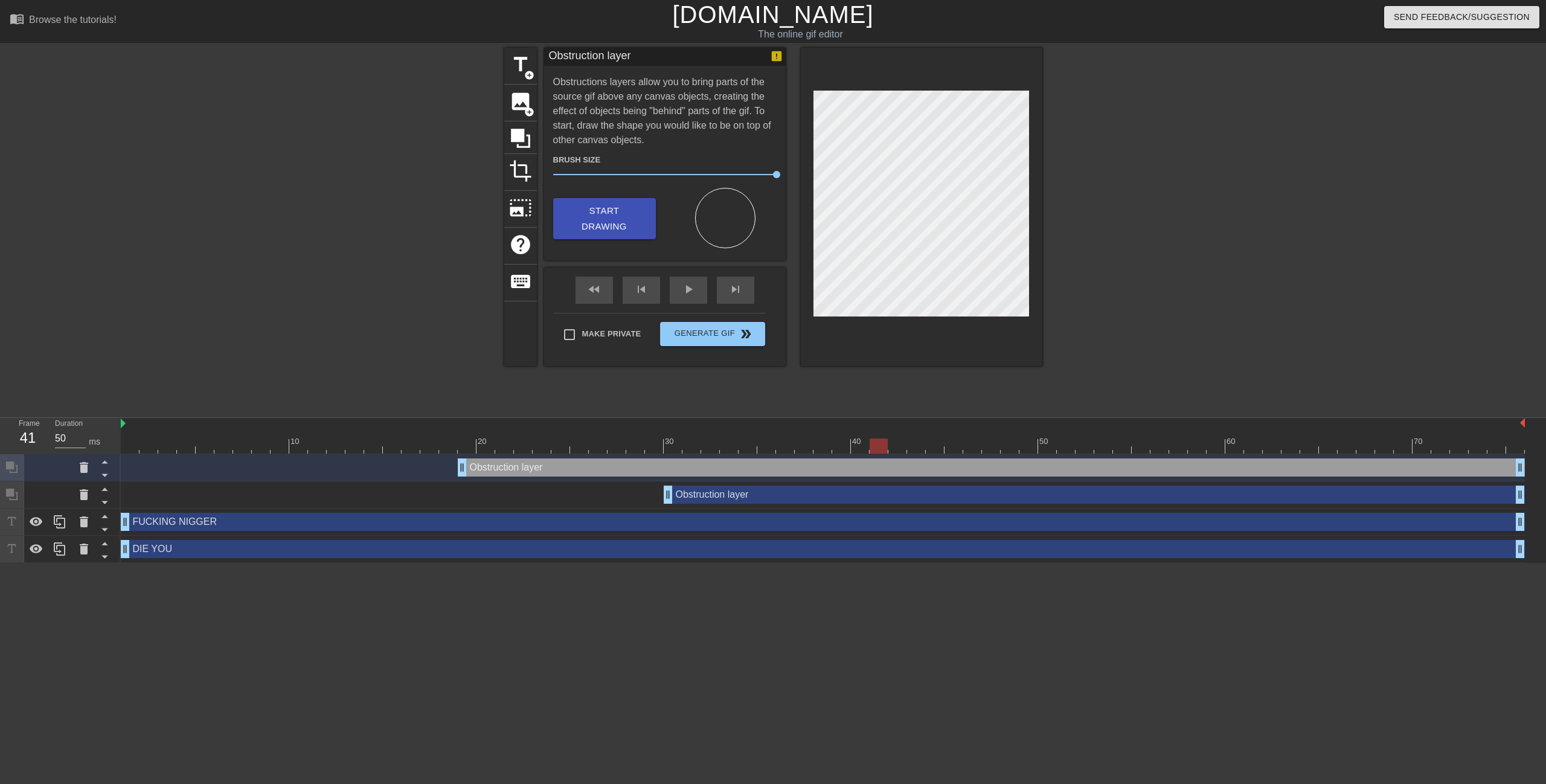
click at [1102, 152] on div at bounding box center [1147, 228] width 181 height 362
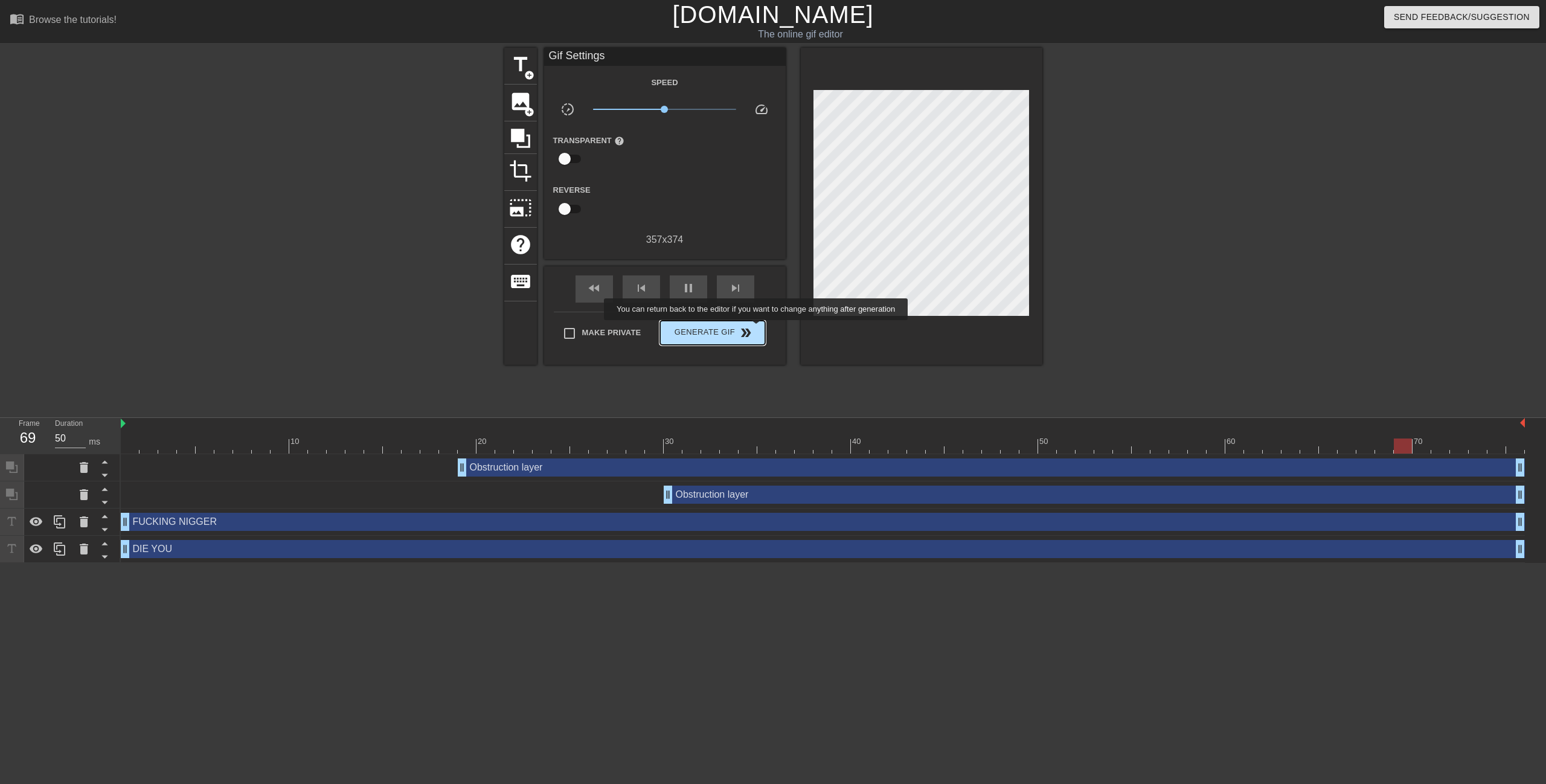
click at [753, 328] on span "Generate Gif double_arrow" at bounding box center [712, 333] width 95 height 15
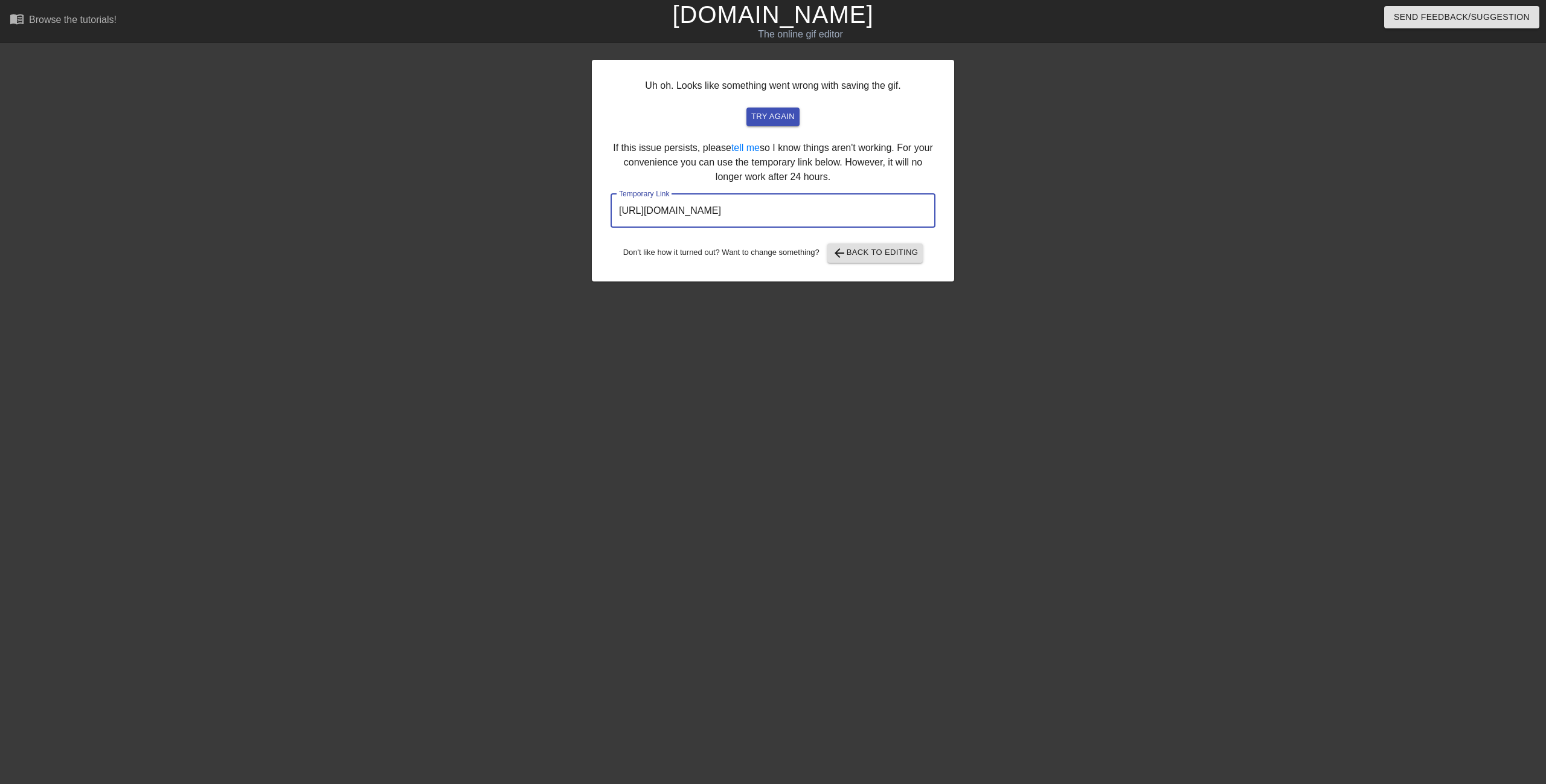
click at [825, 215] on input "[URL][DOMAIN_NAME]" at bounding box center [773, 210] width 325 height 34
